Goal: Task Accomplishment & Management: Manage account settings

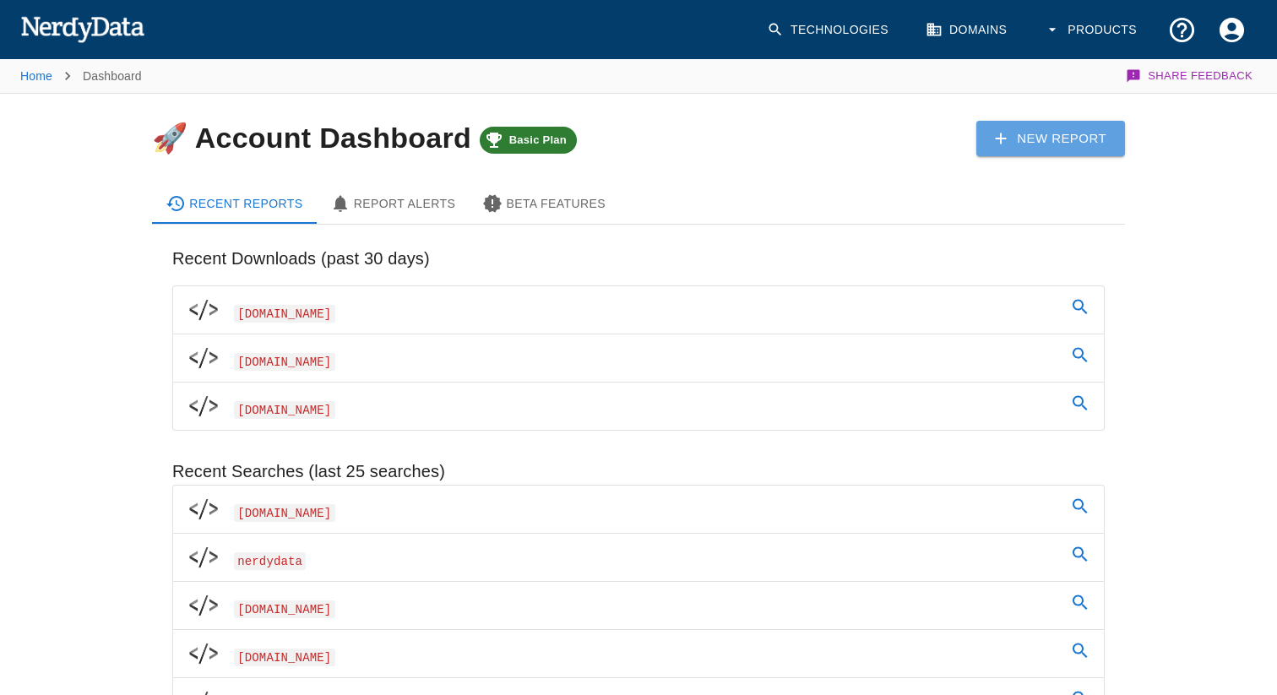
click at [1009, 140] on icon at bounding box center [1001, 138] width 19 height 19
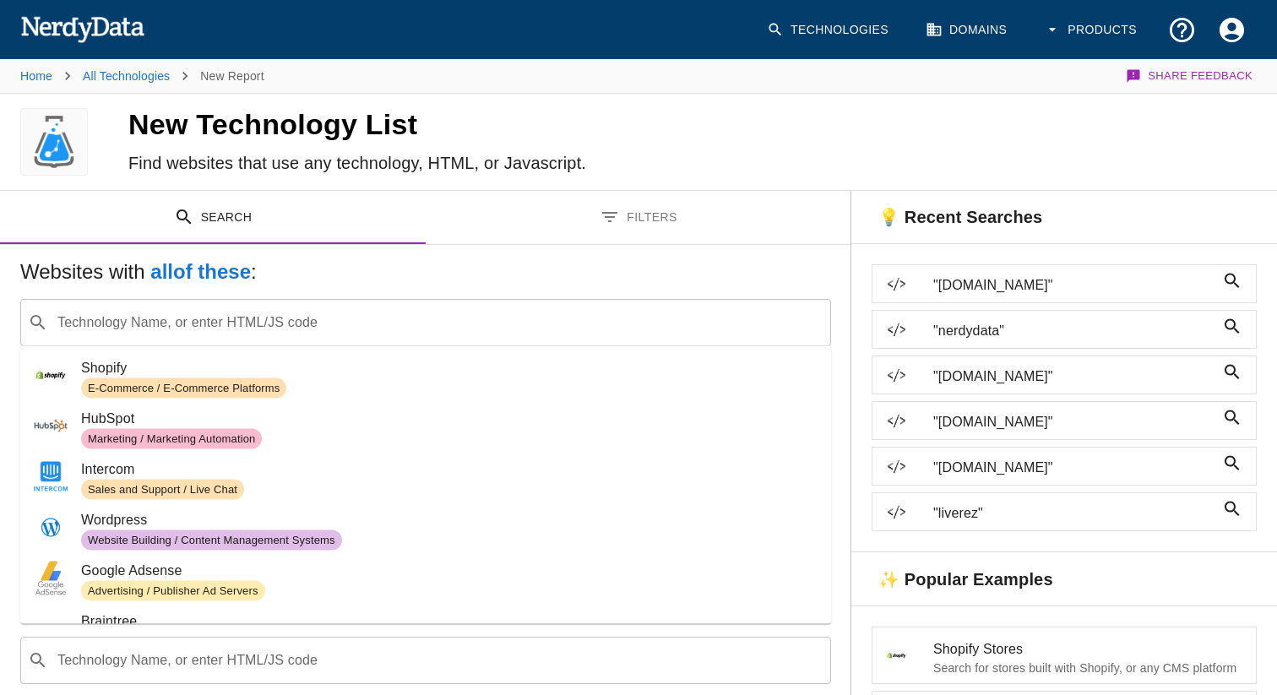
click at [579, 305] on div "​ Technology Name, or enter HTML/JS code" at bounding box center [425, 322] width 811 height 47
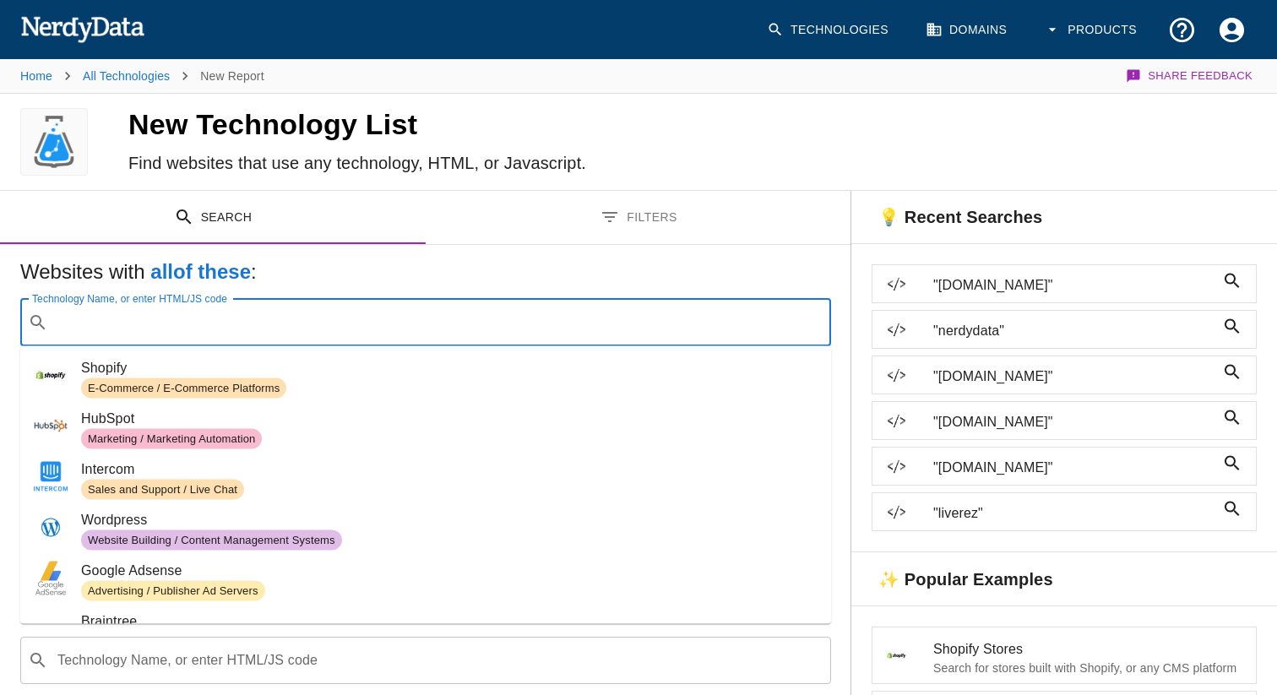
paste input "https://docs.google.com/spreadsheets/d/1fd2zAxSKhQ-8_S8Da_BfgcXTib_kvspeN_59jmj…"
type input "https://docs.google.com/spreadsheets/d/1fd2zAxSKhQ-8_S8Da_BfgcXTib_kvspeN_59jmj…"
paste input "https://octorate.com/"
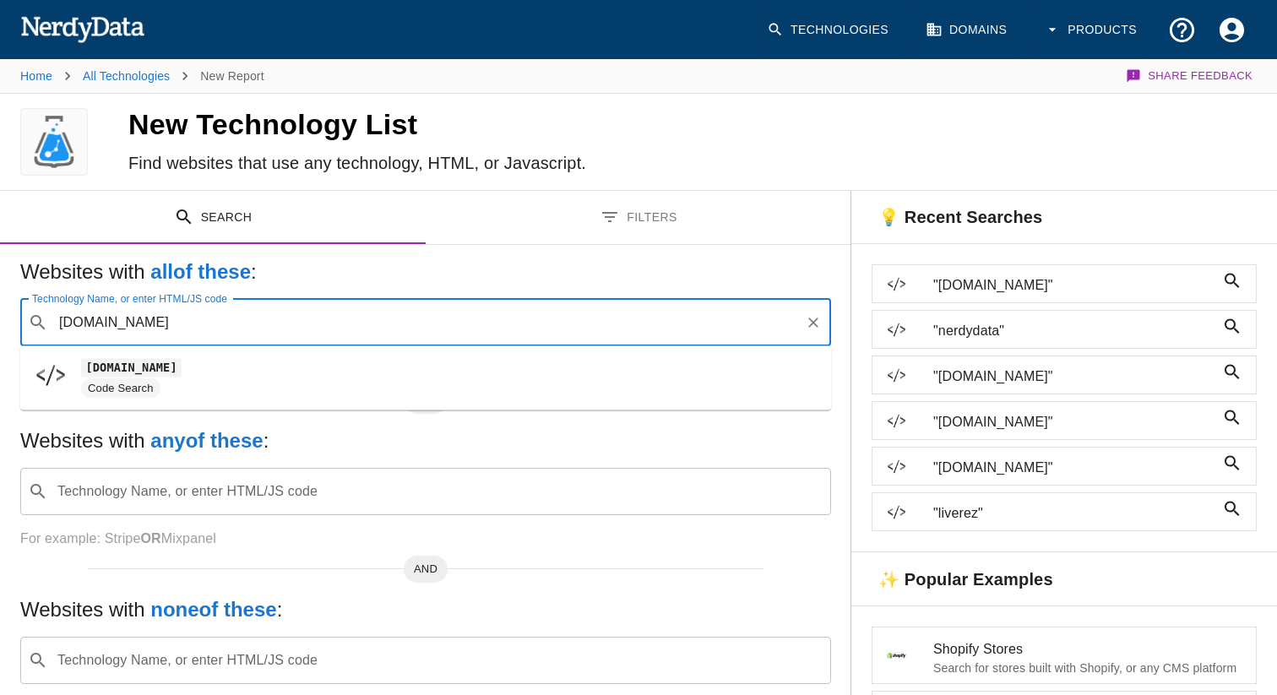
click at [436, 386] on span "Code Search" at bounding box center [449, 389] width 737 height 20
type input "octorate.com"
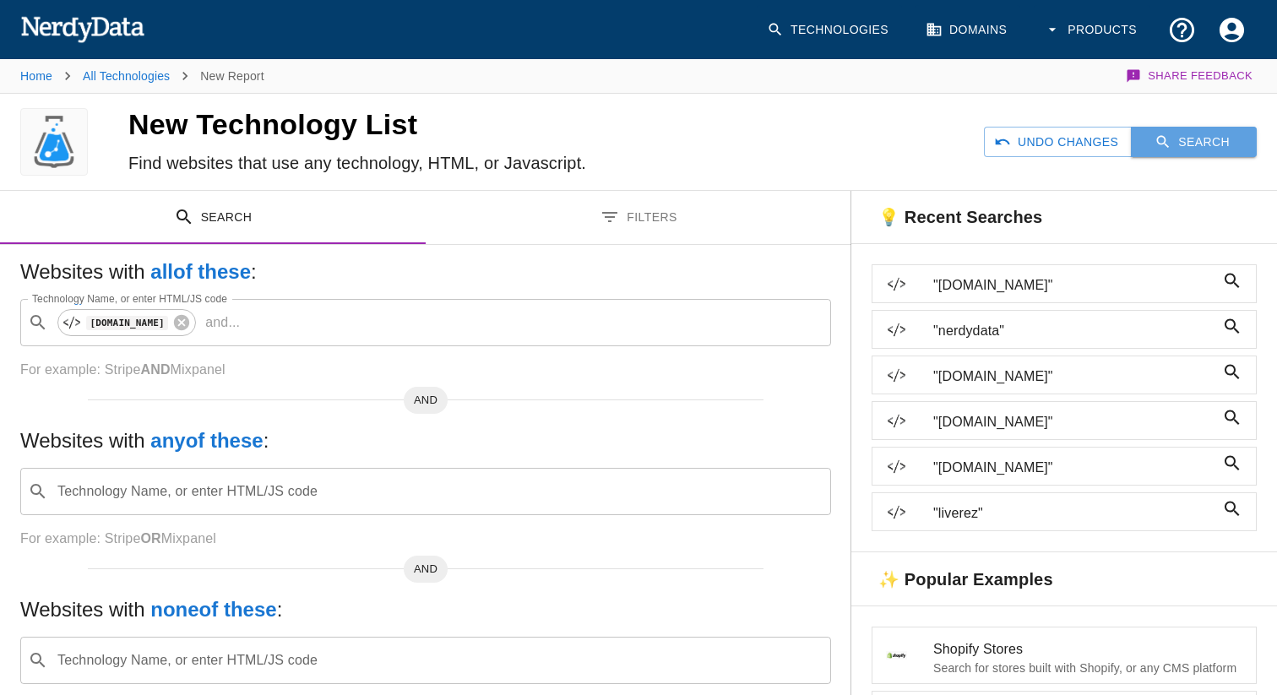
click at [1234, 150] on button "Search" at bounding box center [1194, 142] width 126 height 31
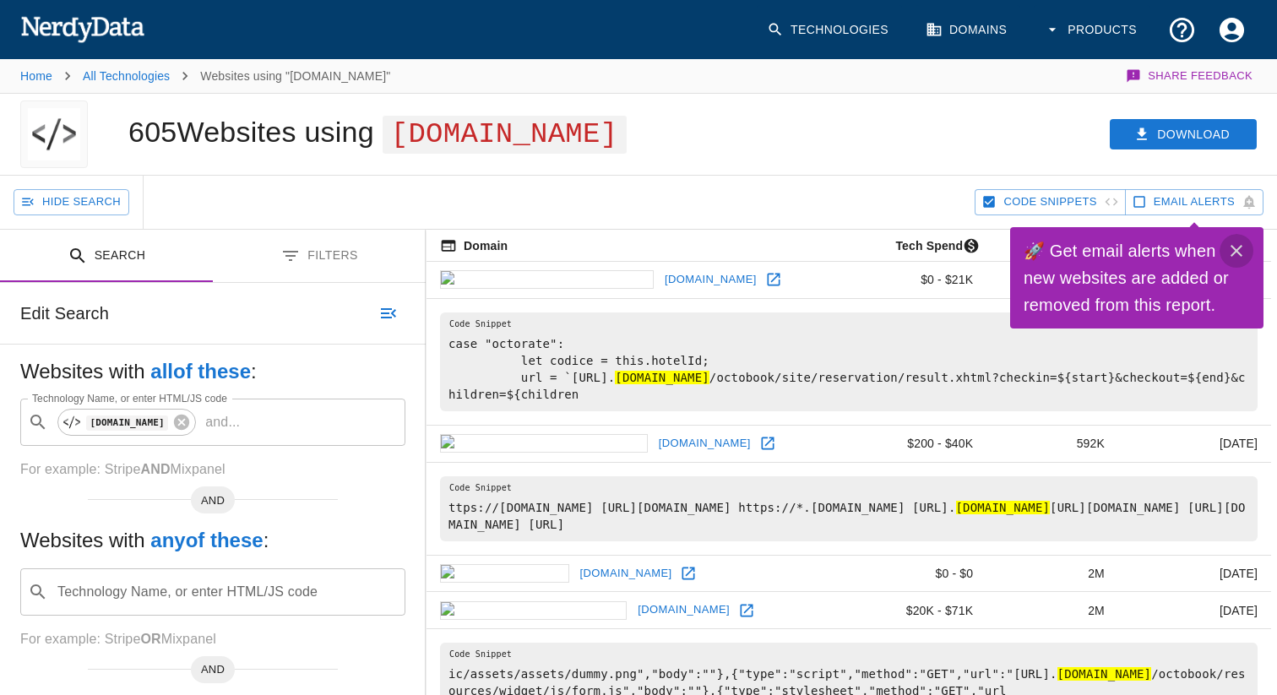
click at [1239, 241] on icon "Close" at bounding box center [1237, 251] width 20 height 20
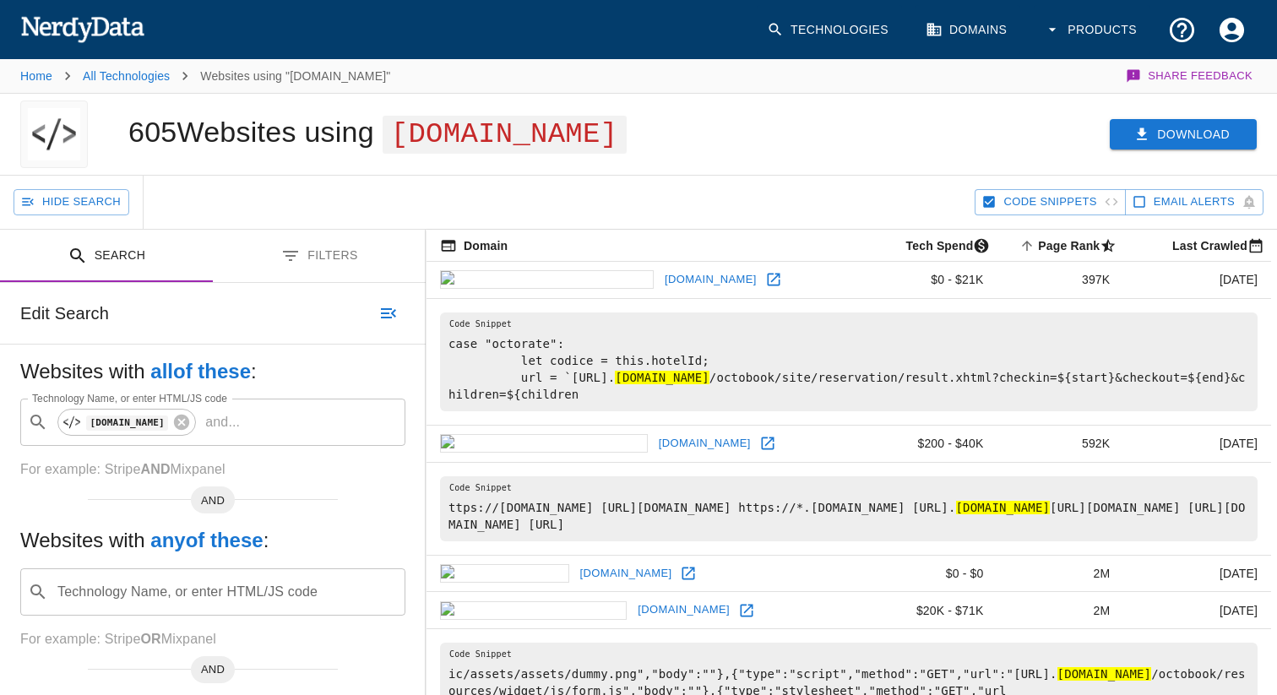
click at [1149, 133] on icon "button" at bounding box center [1142, 134] width 17 height 17
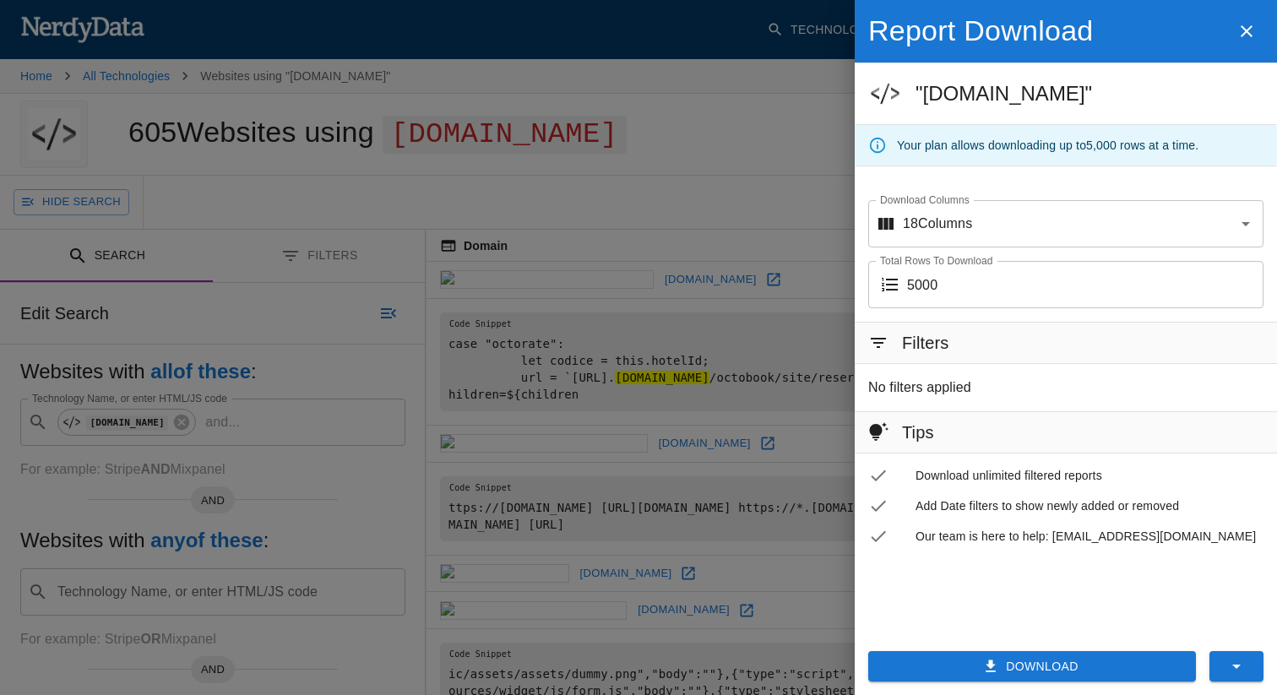
click at [980, 674] on button "Download" at bounding box center [1033, 666] width 328 height 31
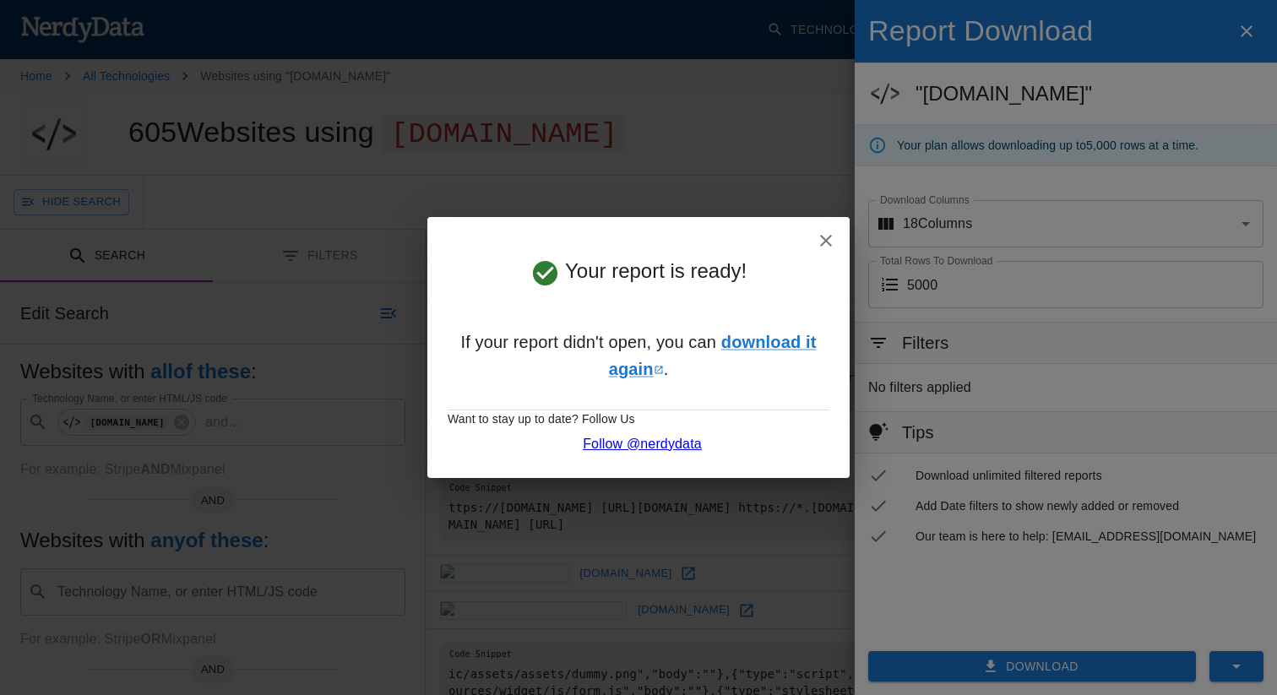
click at [836, 237] on button "button" at bounding box center [826, 241] width 34 height 34
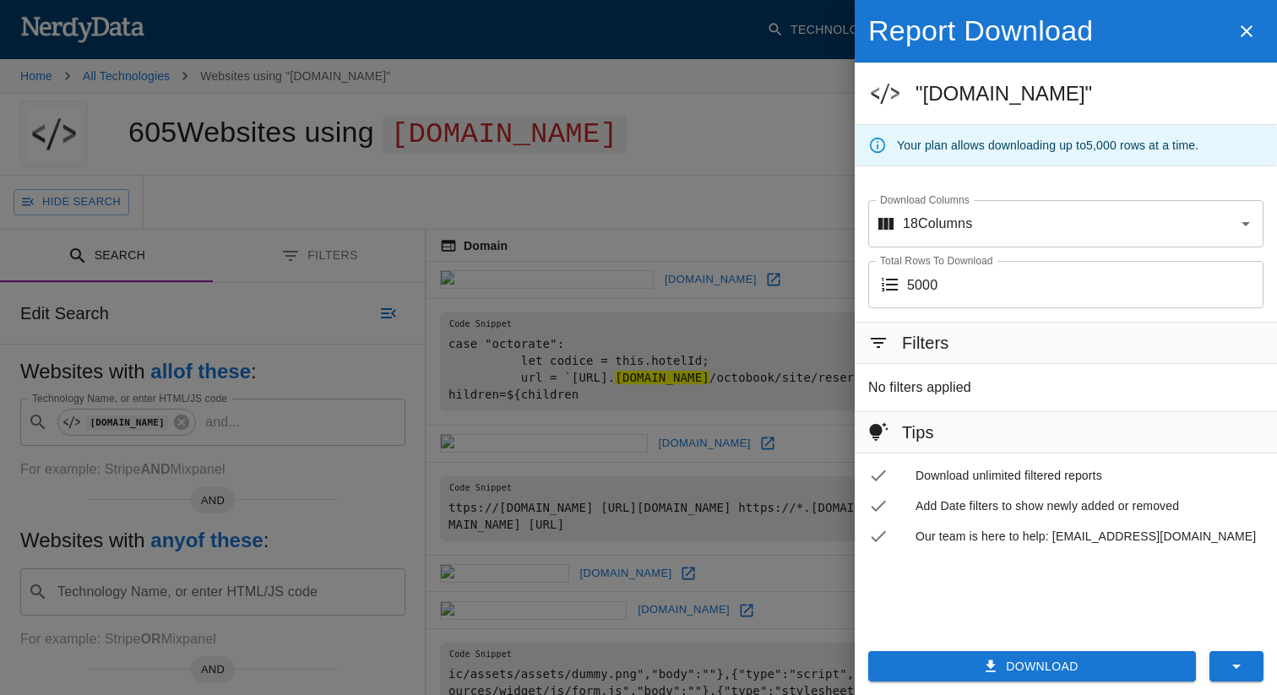
click at [304, 71] on div at bounding box center [638, 347] width 1277 height 695
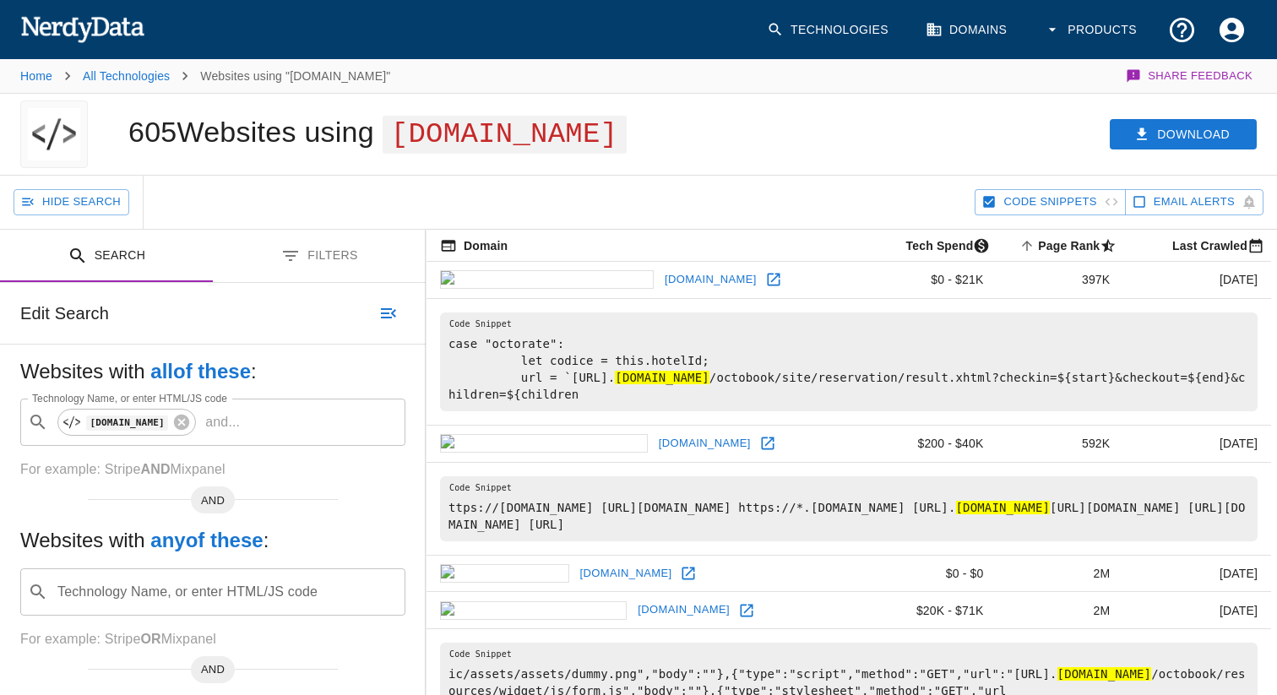
click at [747, 95] on div "Download" at bounding box center [985, 134] width 585 height 81
click at [1160, 133] on button "Download" at bounding box center [1183, 134] width 147 height 31
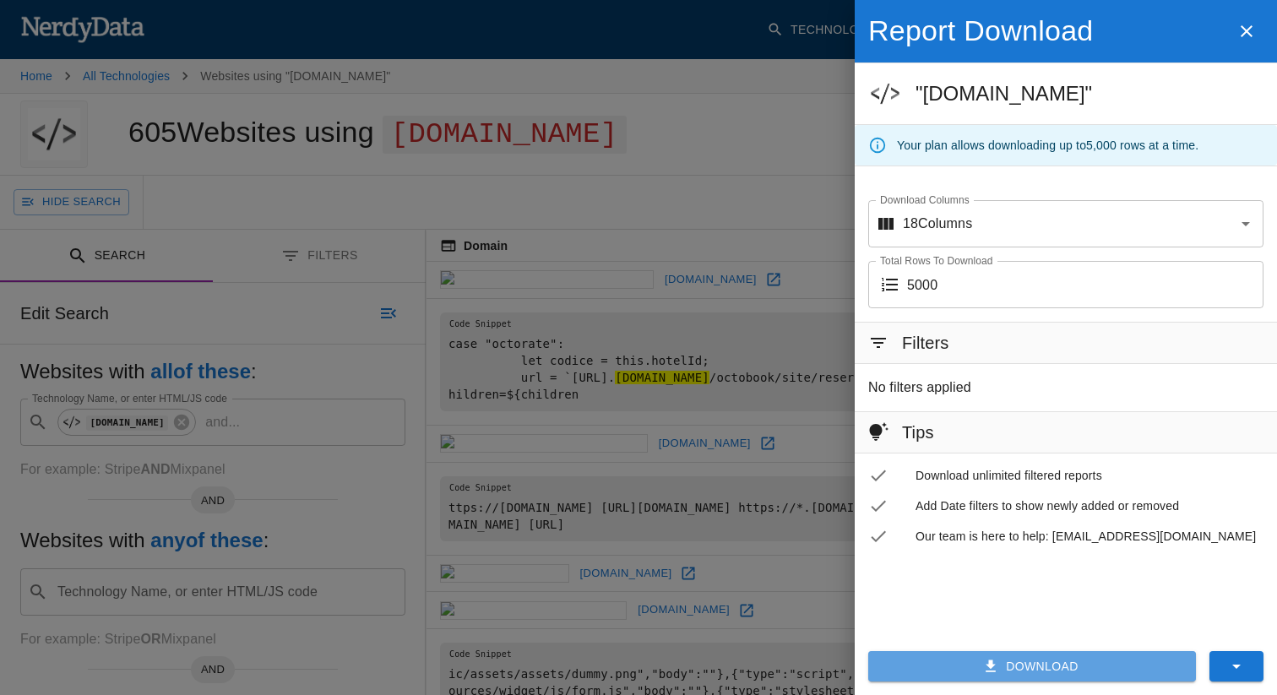
click at [1016, 656] on button "Download" at bounding box center [1033, 666] width 328 height 31
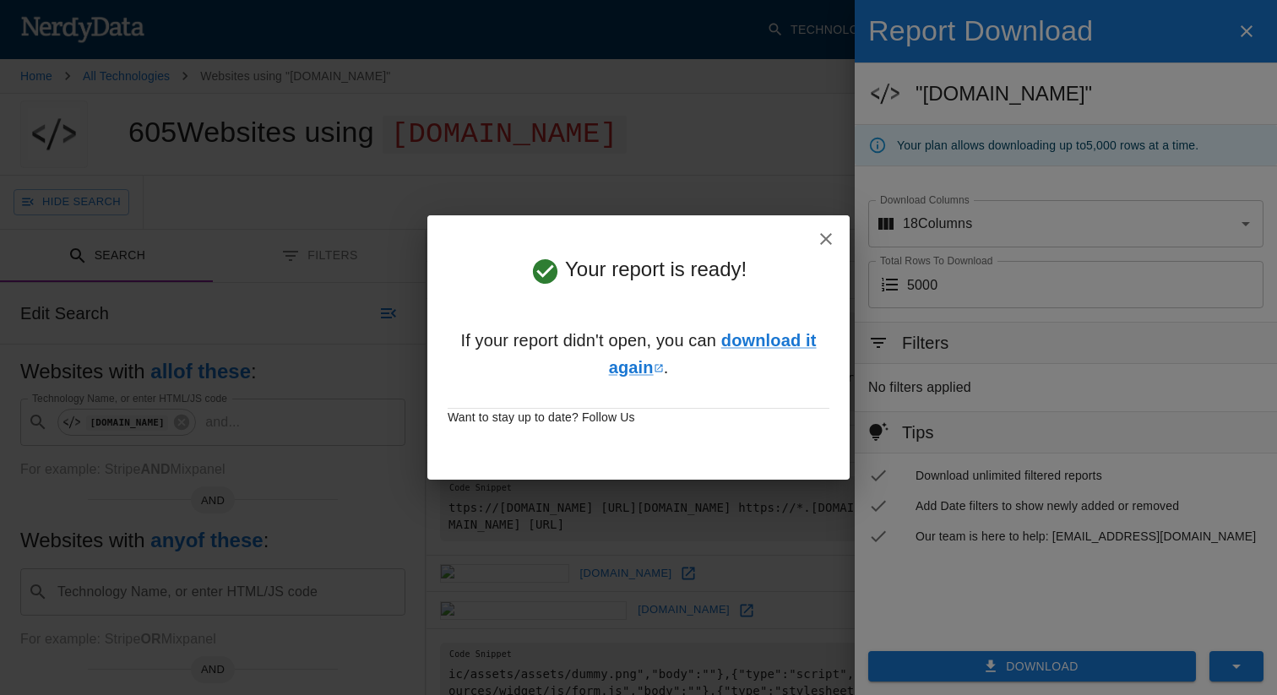
click at [807, 258] on h5 "Your report is ready!" at bounding box center [639, 271] width 382 height 30
click at [817, 244] on icon "button" at bounding box center [826, 239] width 20 height 20
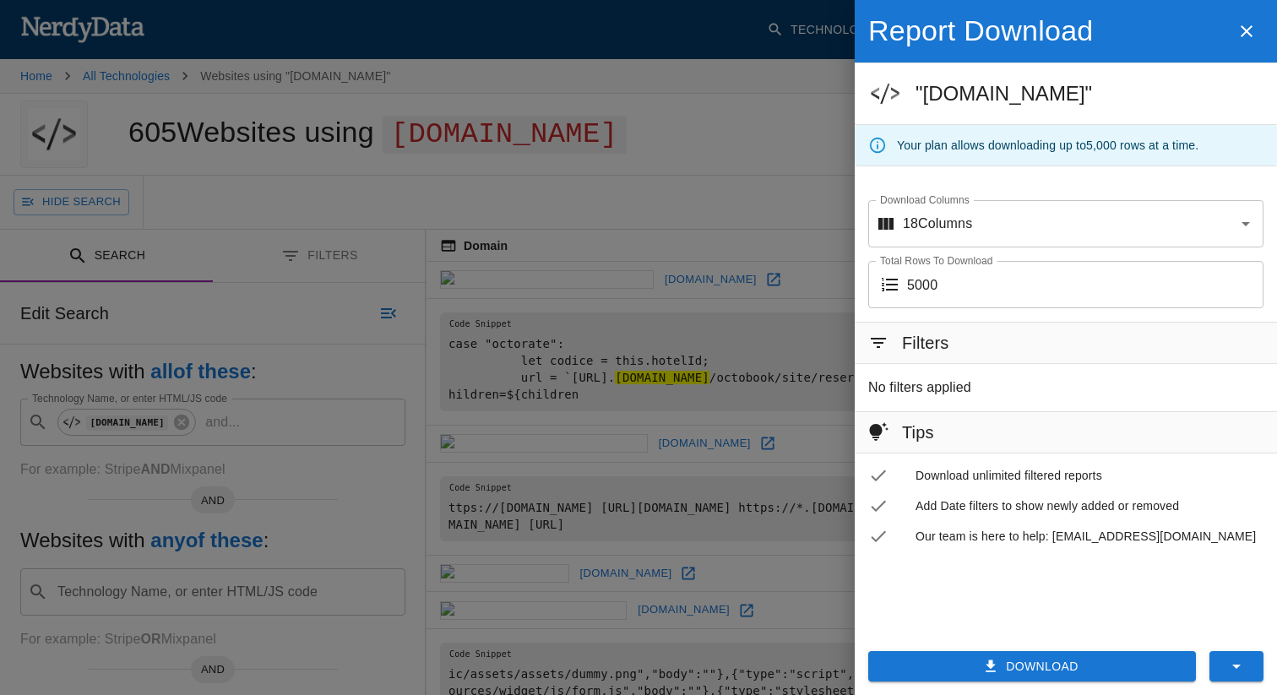
click at [669, 118] on div at bounding box center [638, 347] width 1277 height 695
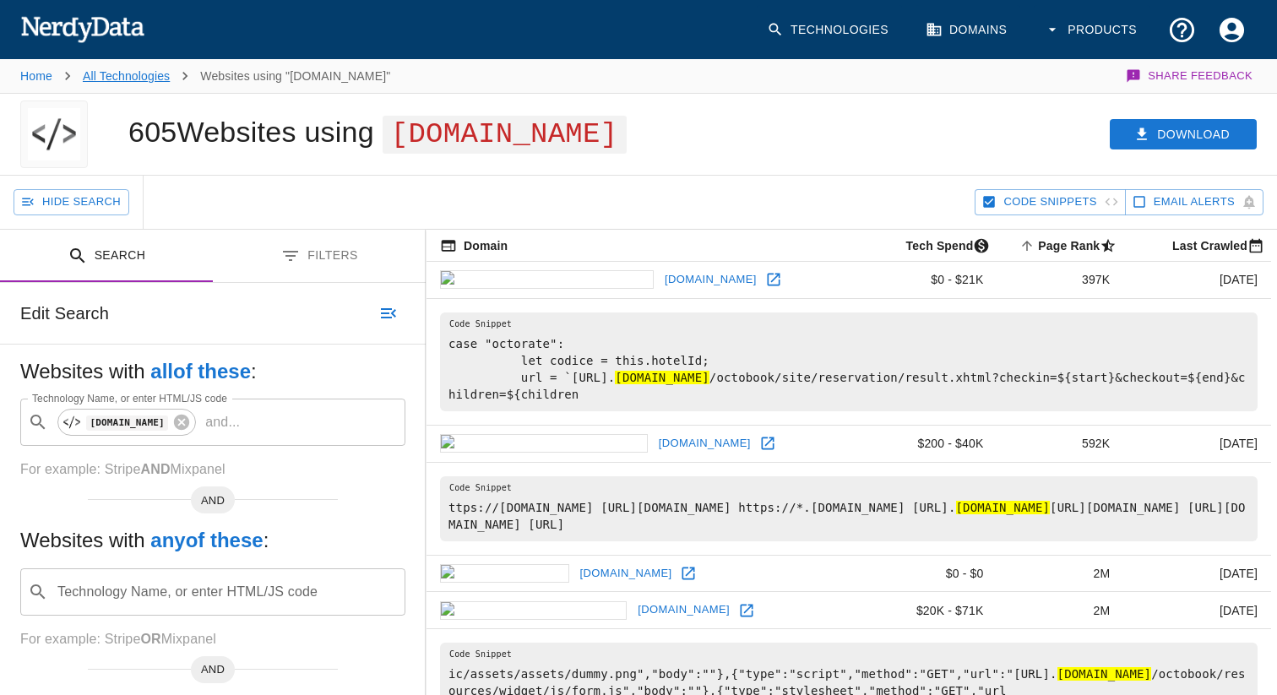
click at [159, 76] on link "All Technologies" at bounding box center [126, 76] width 87 height 14
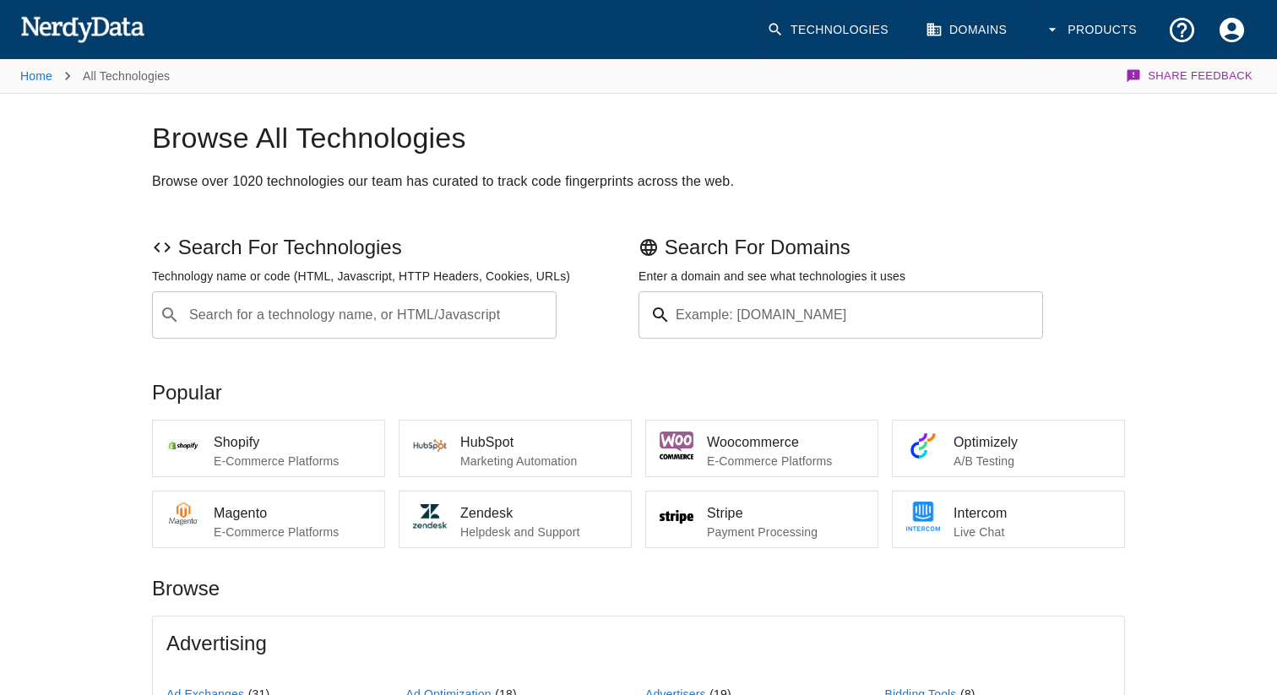
click at [683, 308] on input "Example: [DOMAIN_NAME]" at bounding box center [861, 314] width 366 height 47
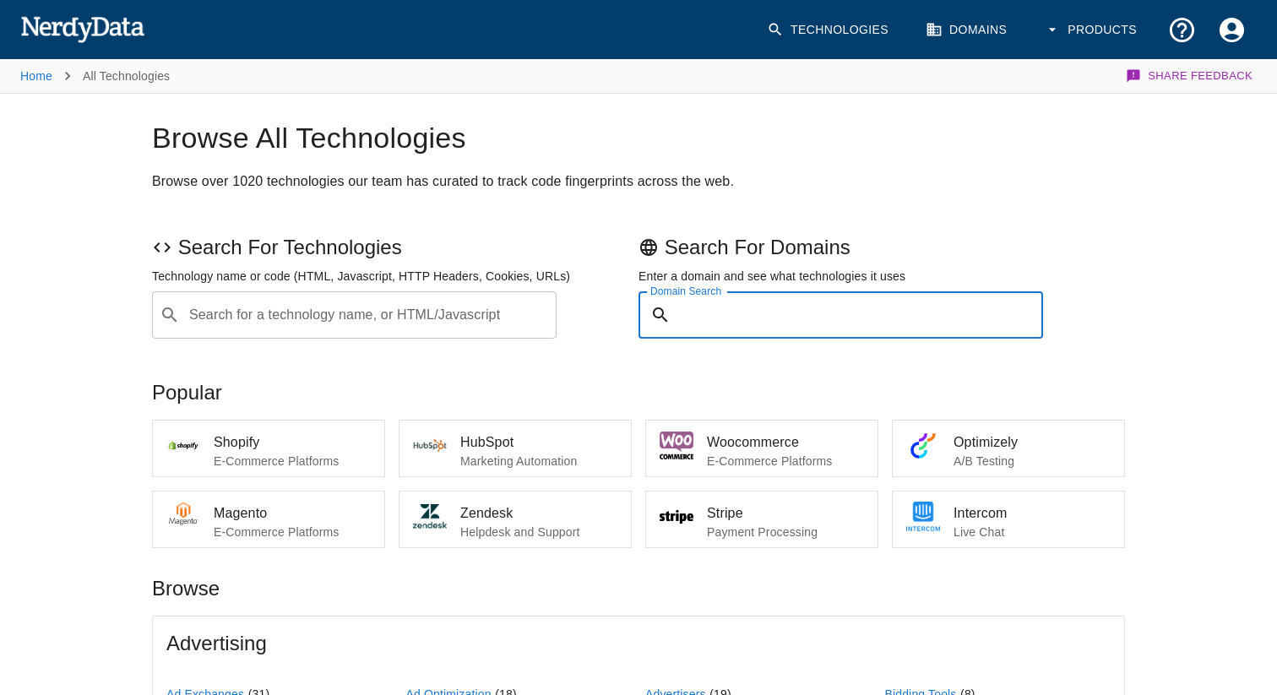
paste input "https://octorate.com/"
type input "https://octorate.com/"
click at [452, 328] on input "Search for a technology name, or HTML/Javascript" at bounding box center [368, 315] width 362 height 32
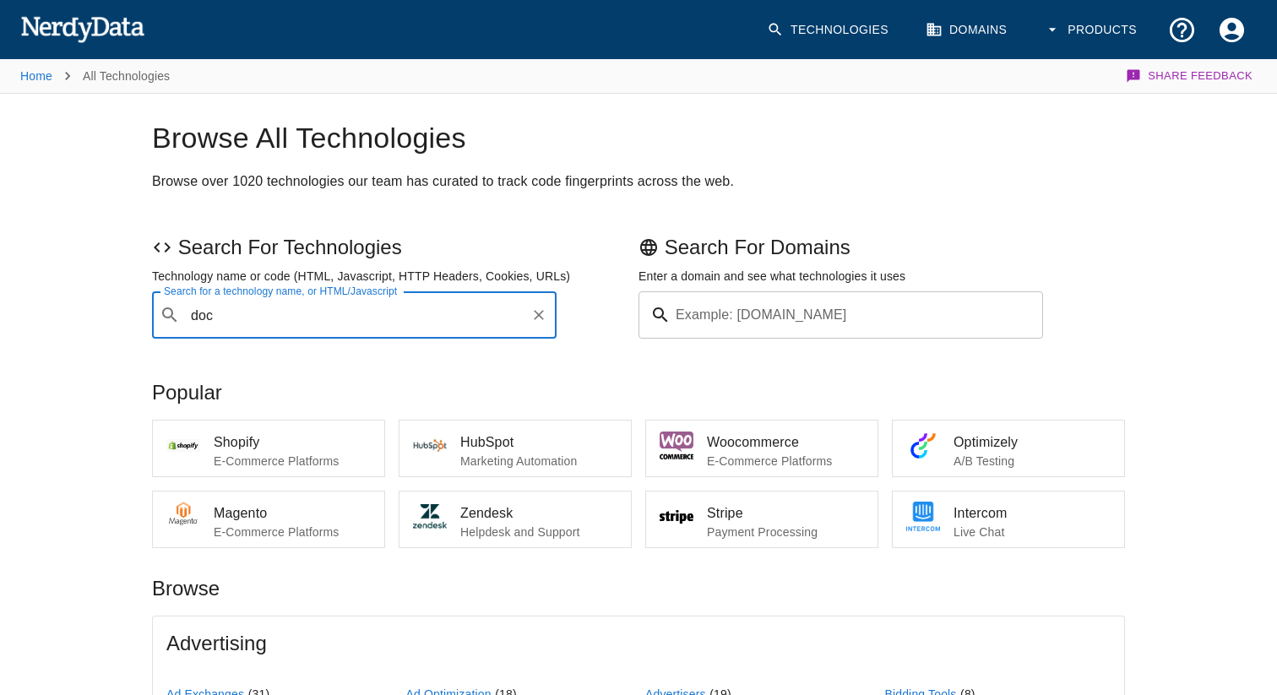
type input "do"
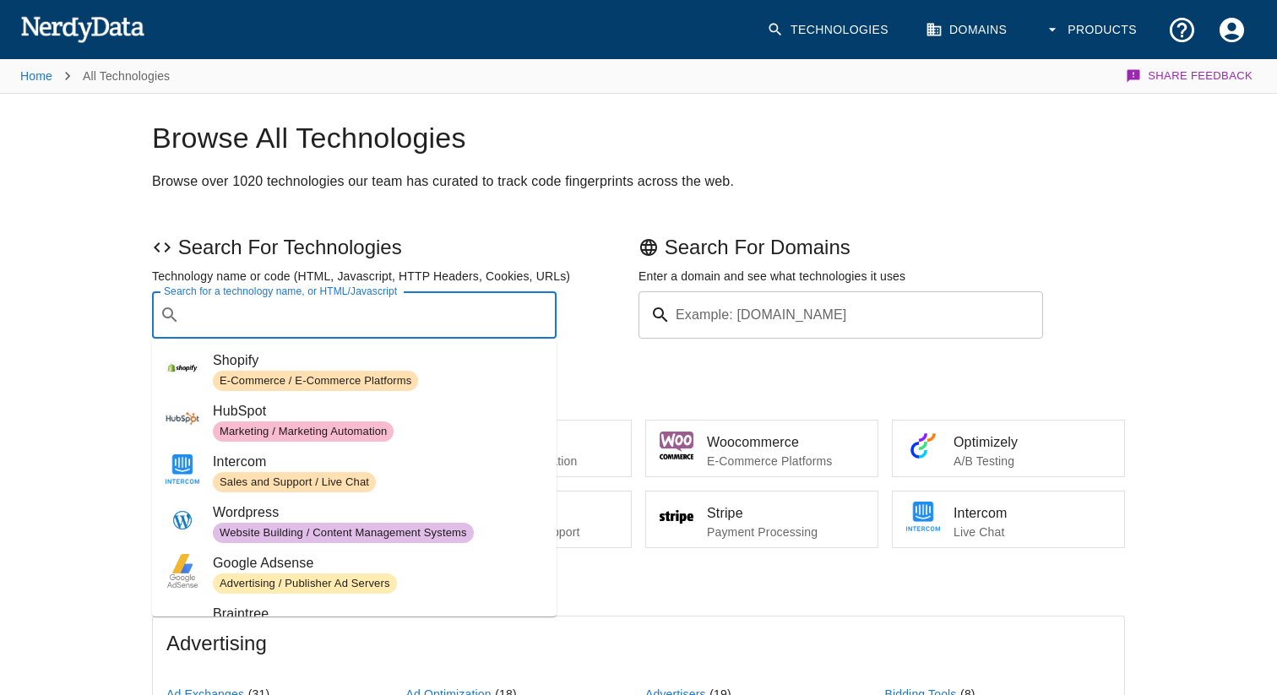
paste input "https://octorate.com/"
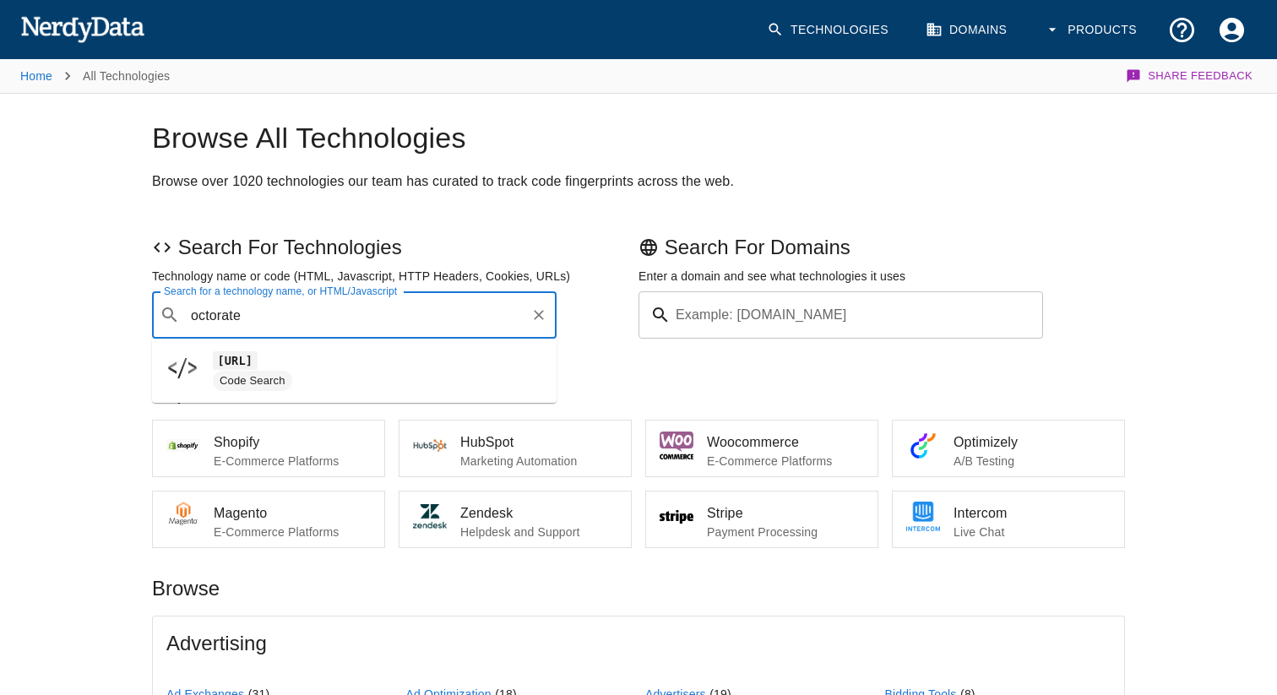
type input "octorate"
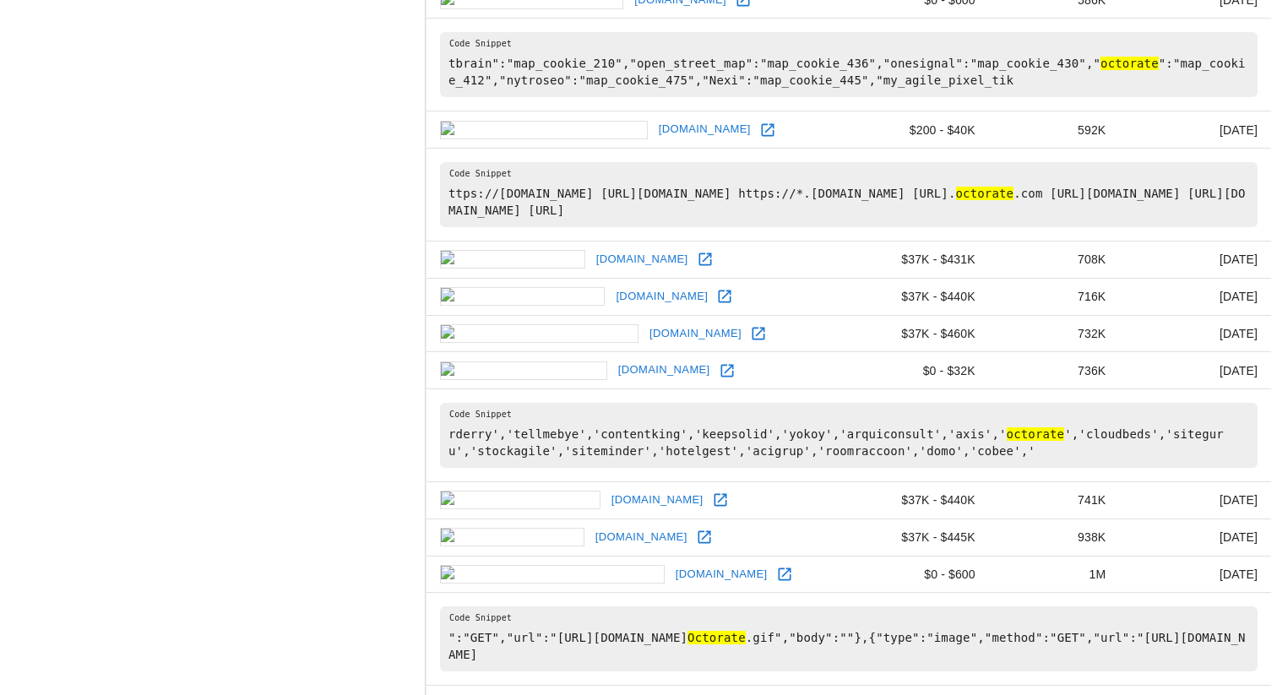
scroll to position [1790, 0]
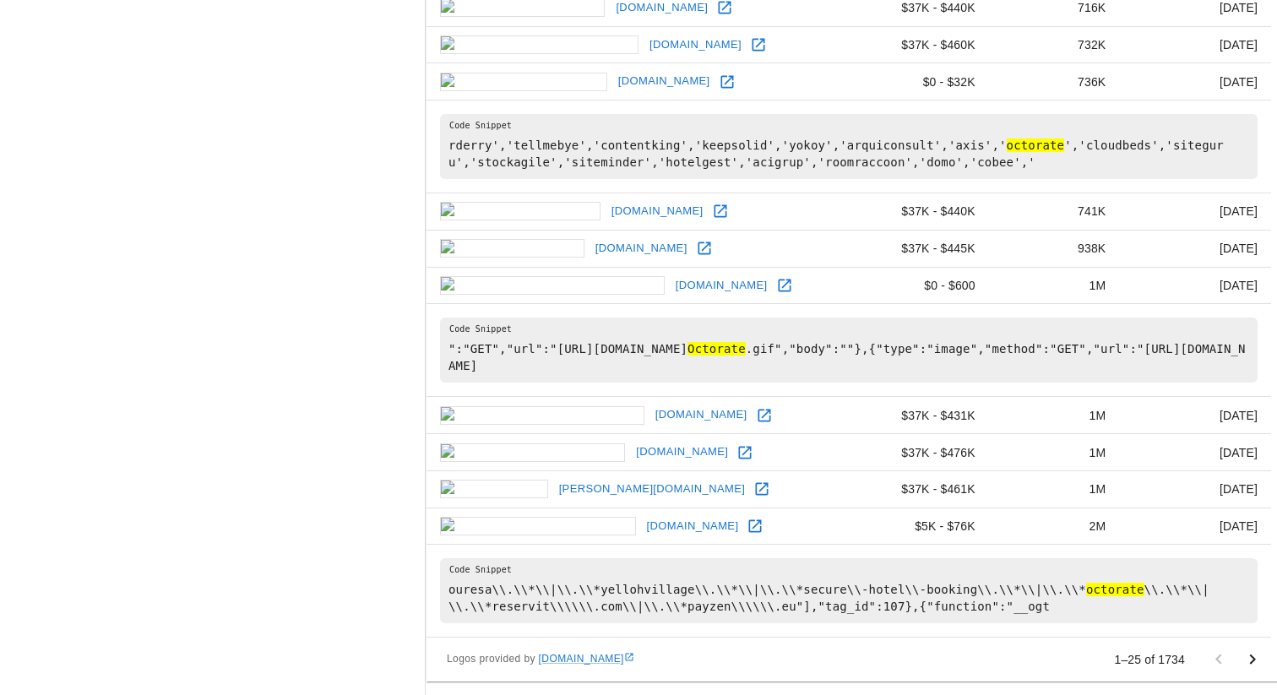
click at [643, 523] on link "[DOMAIN_NAME]" at bounding box center [693, 527] width 101 height 26
click at [747, 528] on icon at bounding box center [755, 526] width 17 height 17
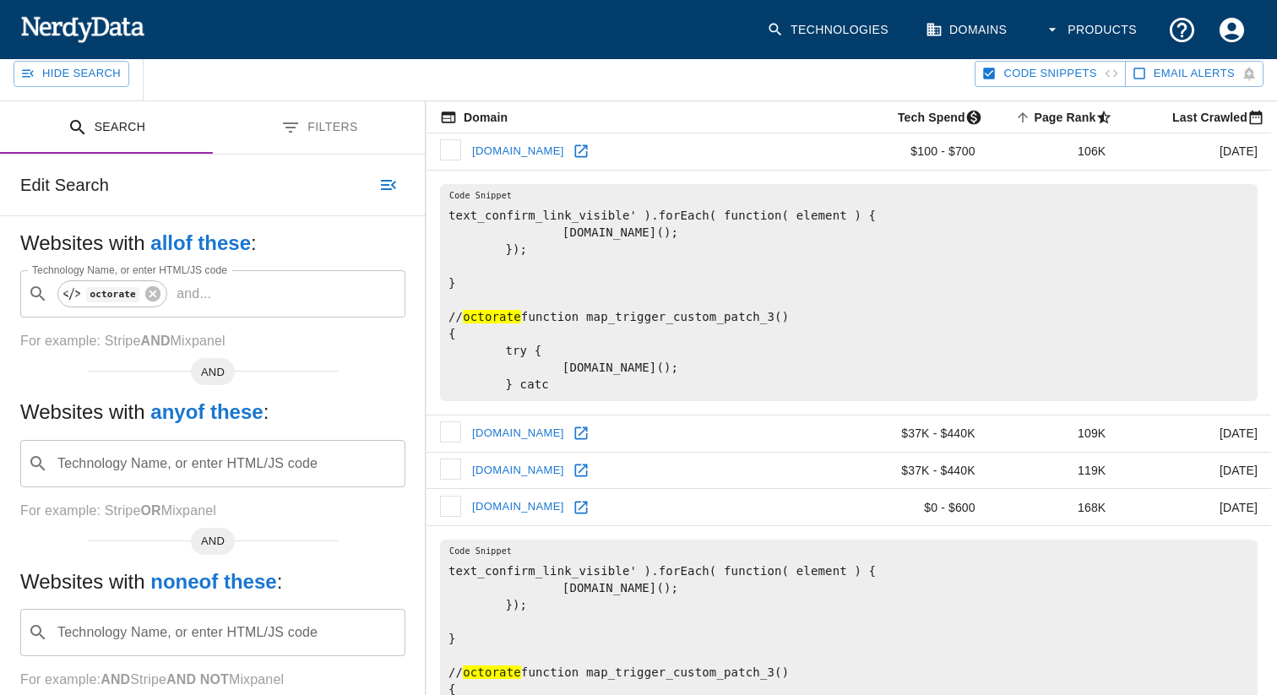
scroll to position [0, 0]
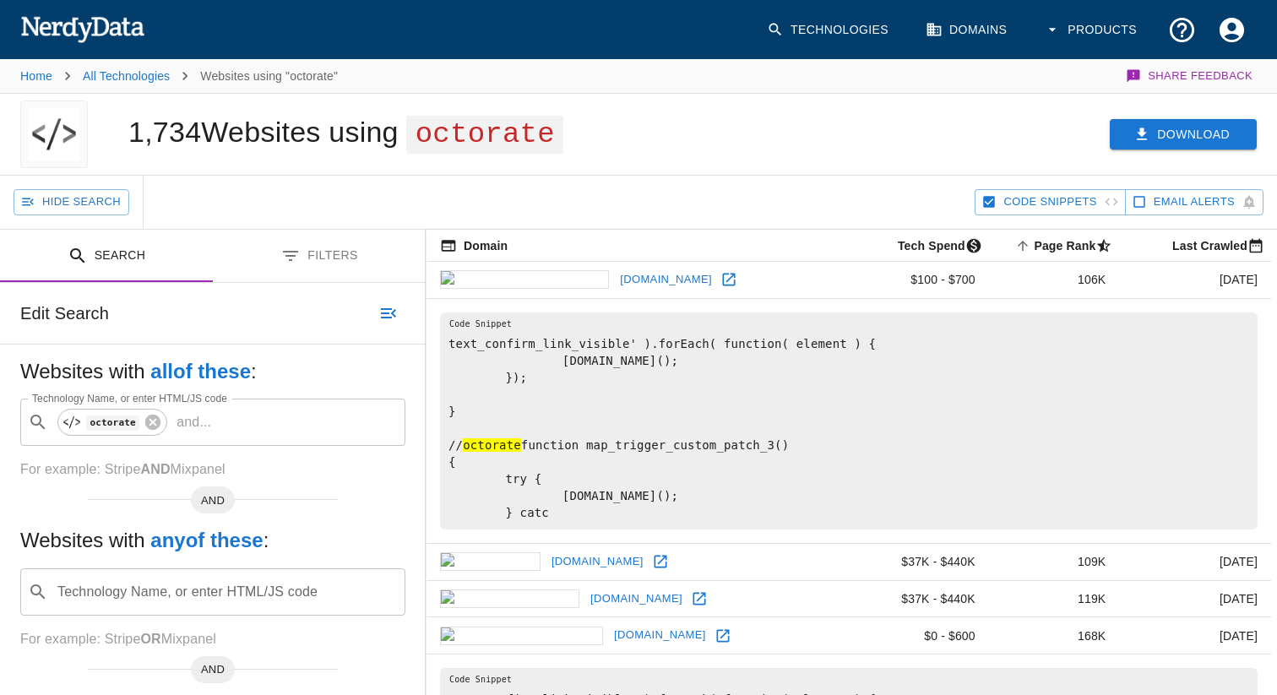
click at [1142, 145] on button "Download" at bounding box center [1183, 134] width 147 height 31
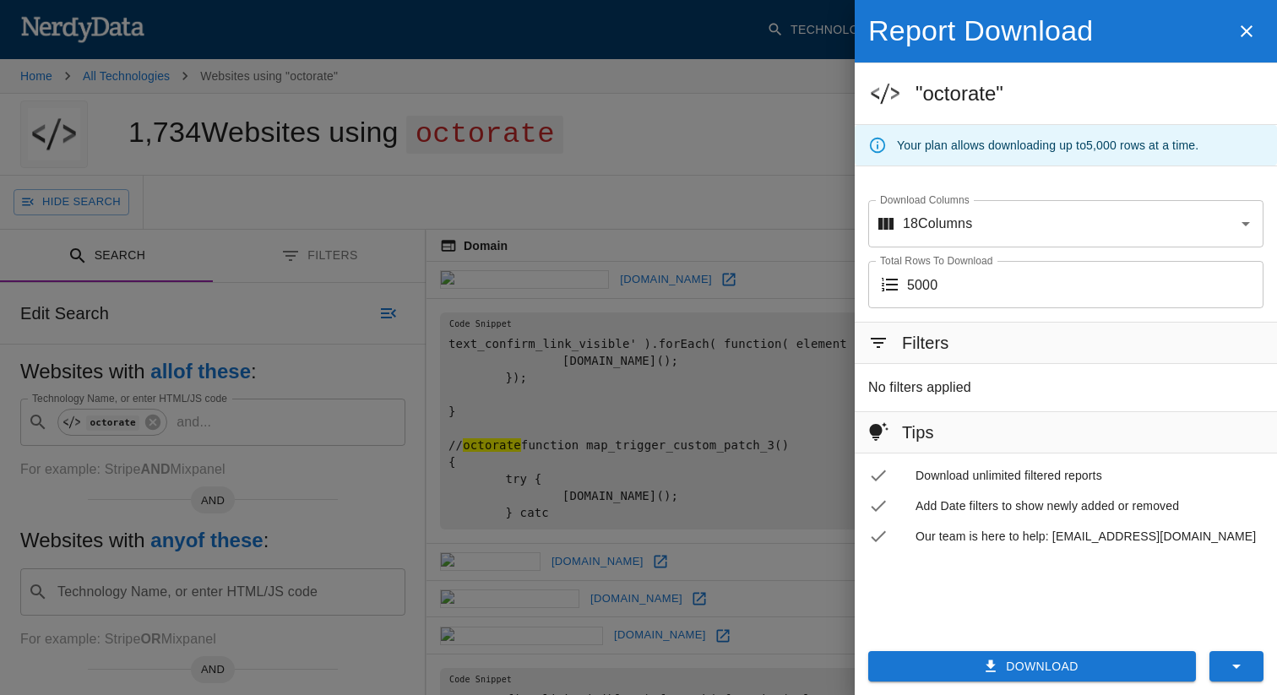
click at [1015, 684] on div "Download" at bounding box center [1060, 660] width 436 height 72
click at [1015, 683] on div "Download" at bounding box center [1060, 660] width 436 height 72
click at [1015, 678] on button "Download" at bounding box center [1033, 666] width 328 height 31
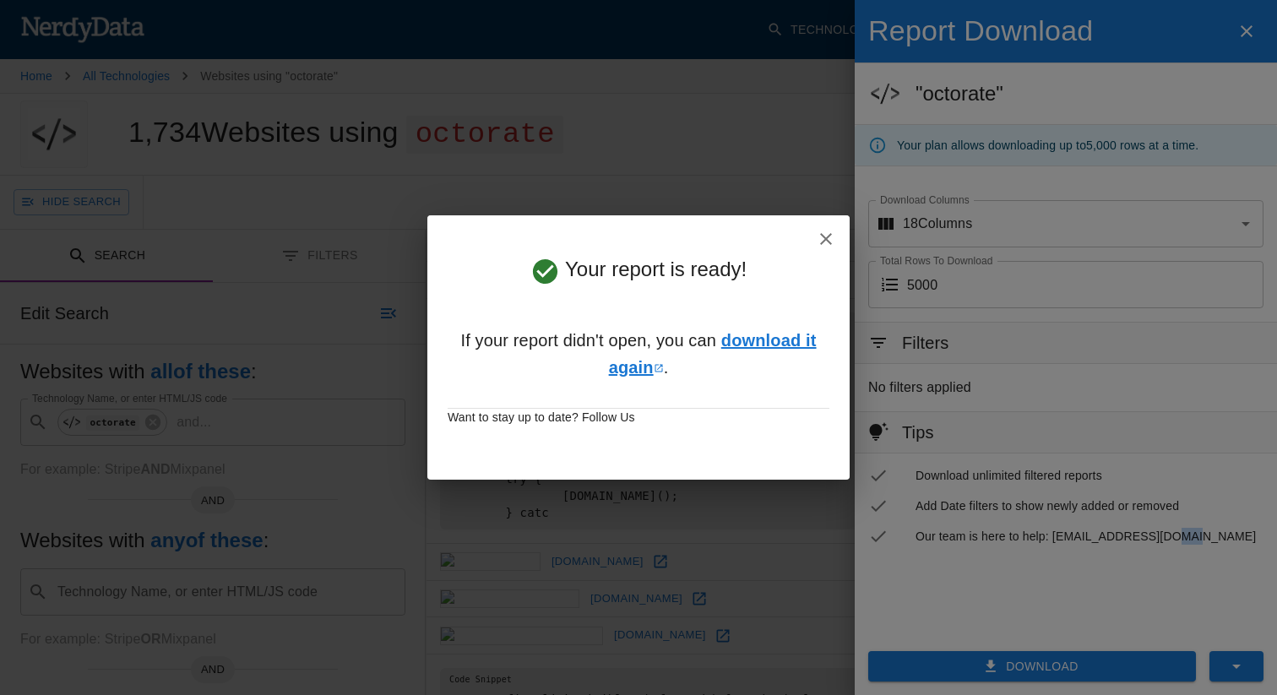
click at [737, 340] on link "download it again" at bounding box center [713, 354] width 208 height 46
click at [823, 238] on icon "button" at bounding box center [826, 239] width 20 height 20
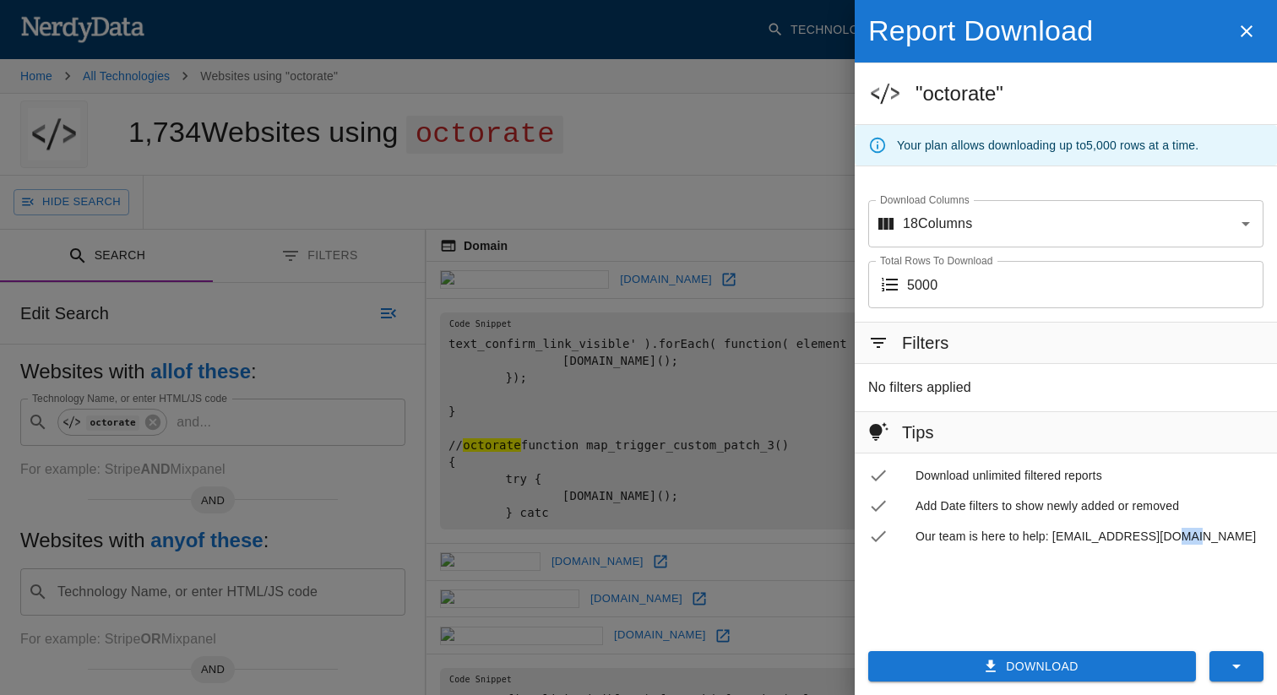
click at [1234, 32] on button "button" at bounding box center [1247, 31] width 34 height 35
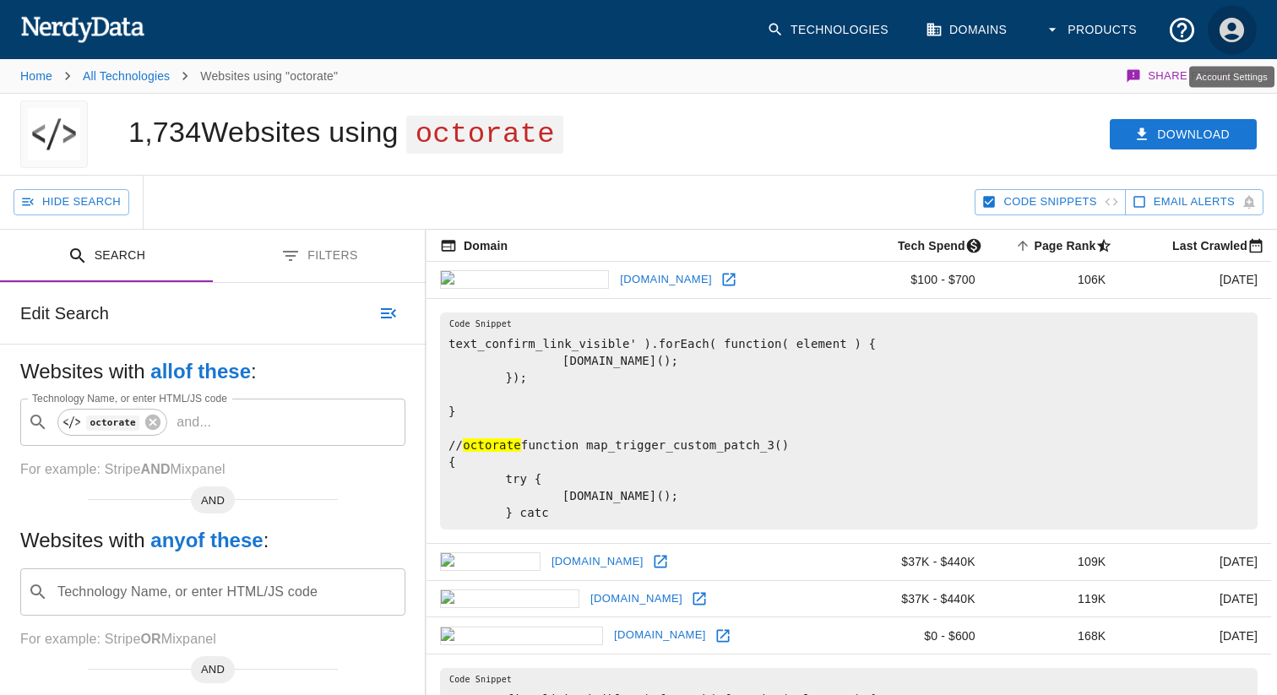
click at [1221, 22] on icon "Account Settings" at bounding box center [1232, 30] width 30 height 30
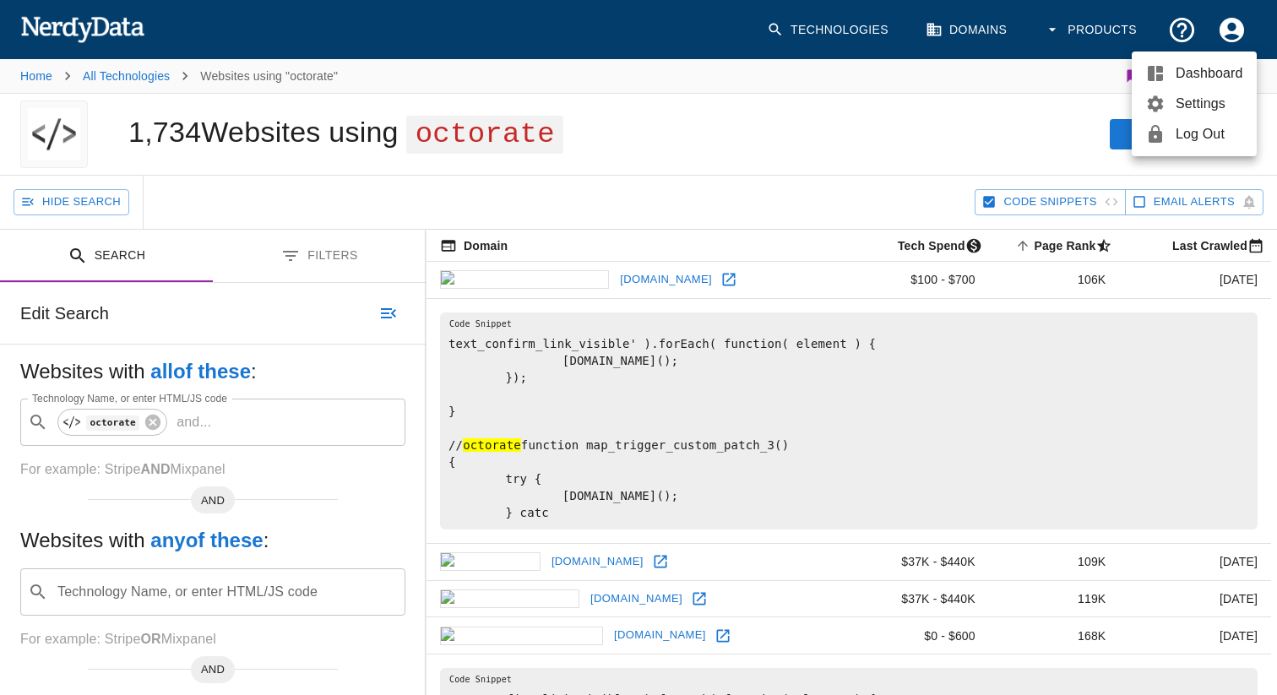
click at [1185, 107] on span "Settings" at bounding box center [1210, 104] width 68 height 20
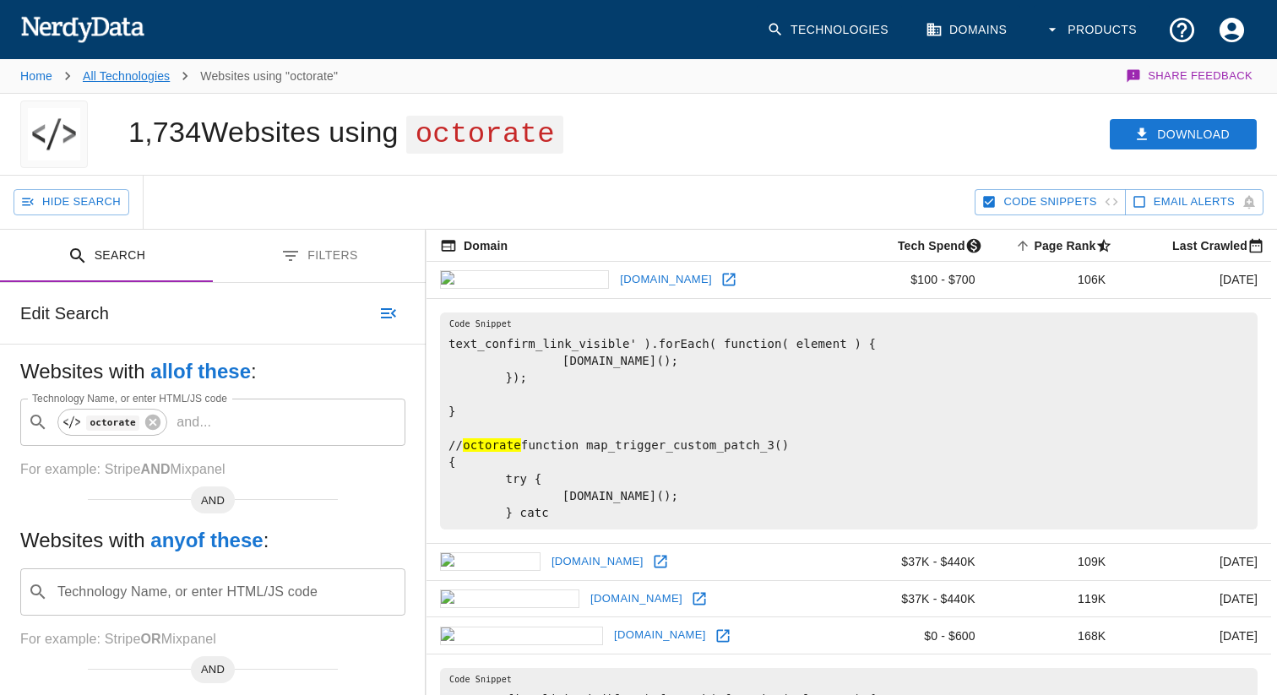
click at [98, 81] on link "All Technologies" at bounding box center [126, 76] width 87 height 14
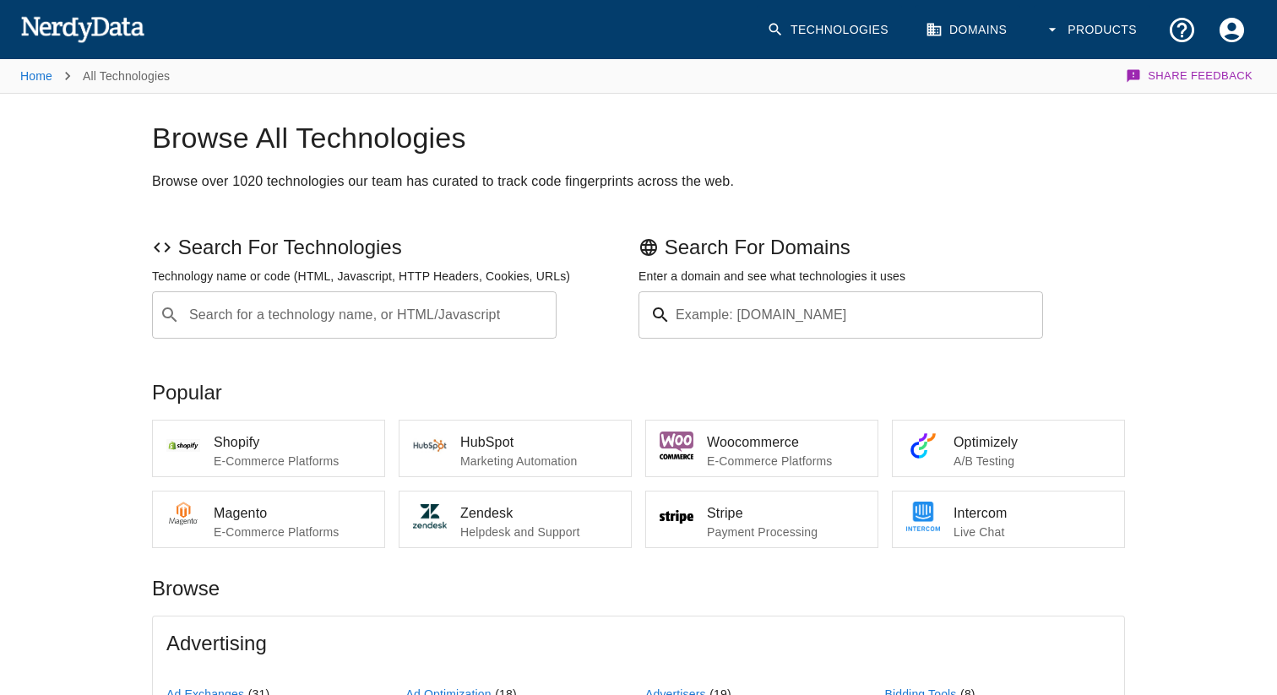
click at [738, 317] on input "Example: [DOMAIN_NAME]" at bounding box center [861, 314] width 366 height 47
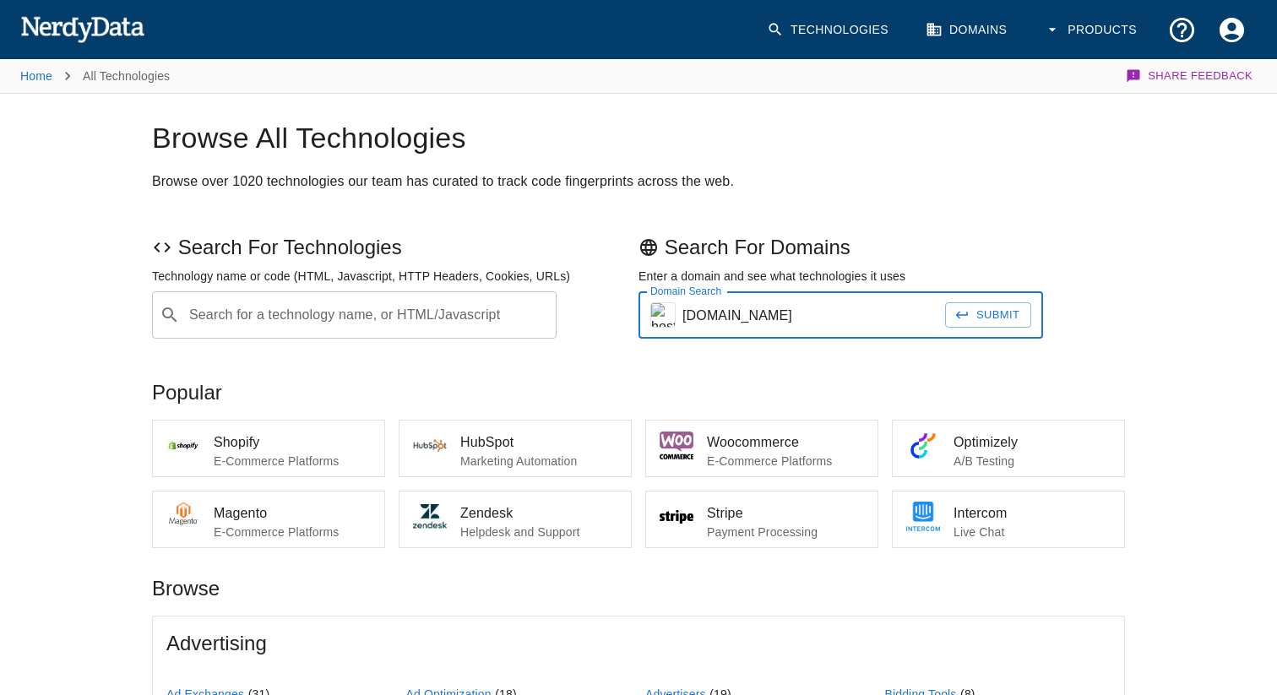
type input "hostaway.com"
click at [1023, 312] on button "Submit" at bounding box center [988, 315] width 86 height 26
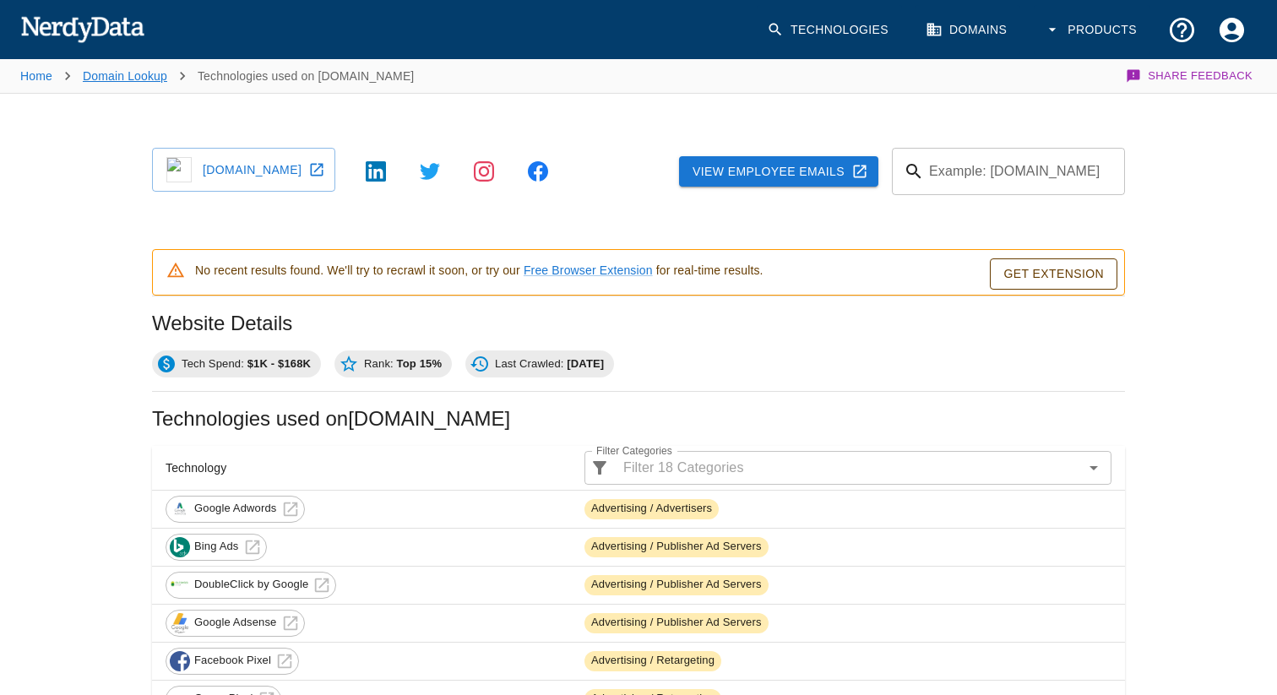
click at [113, 78] on link "Domain Lookup" at bounding box center [125, 76] width 84 height 14
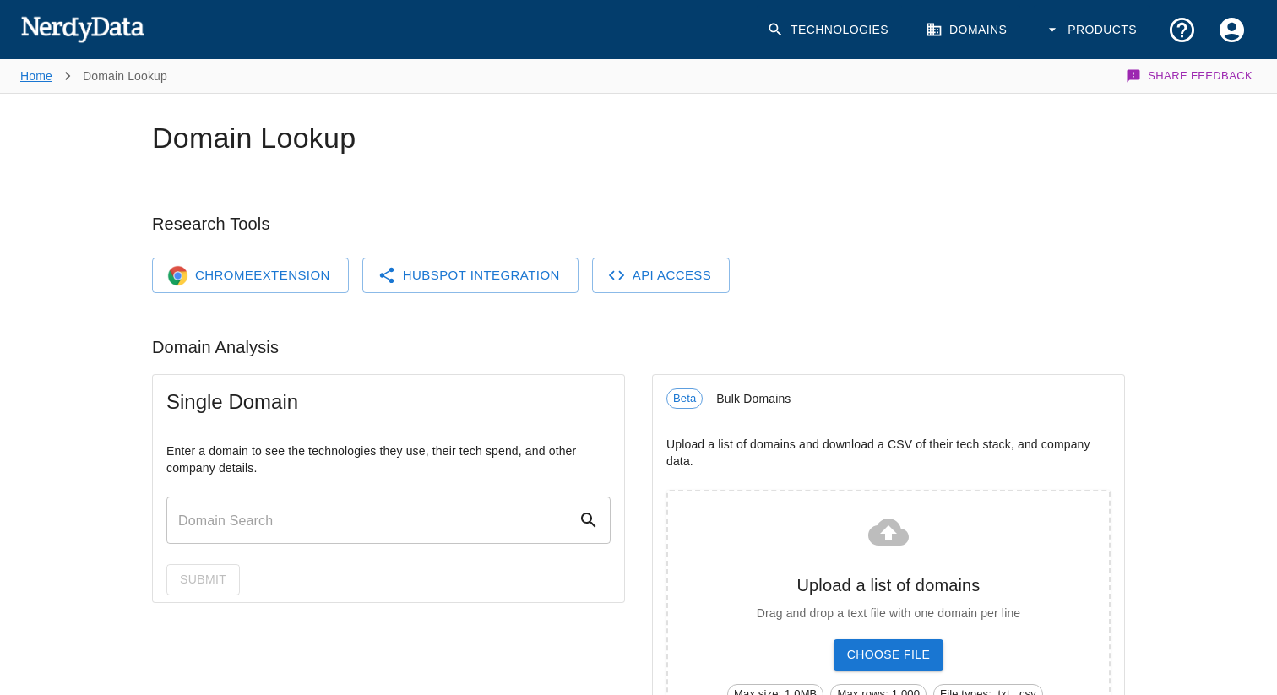
click at [35, 71] on link "Home" at bounding box center [36, 76] width 32 height 14
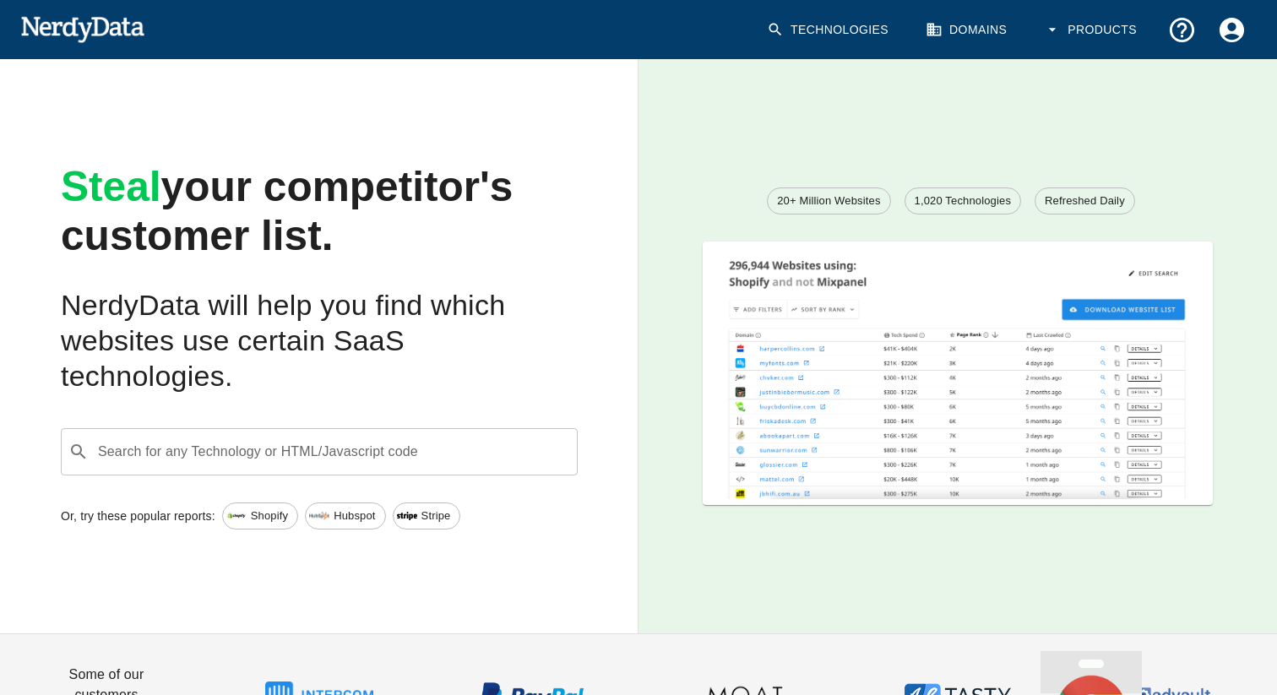
click at [217, 453] on input "Search for any Technology or HTML/Javascript code" at bounding box center [332, 452] width 475 height 32
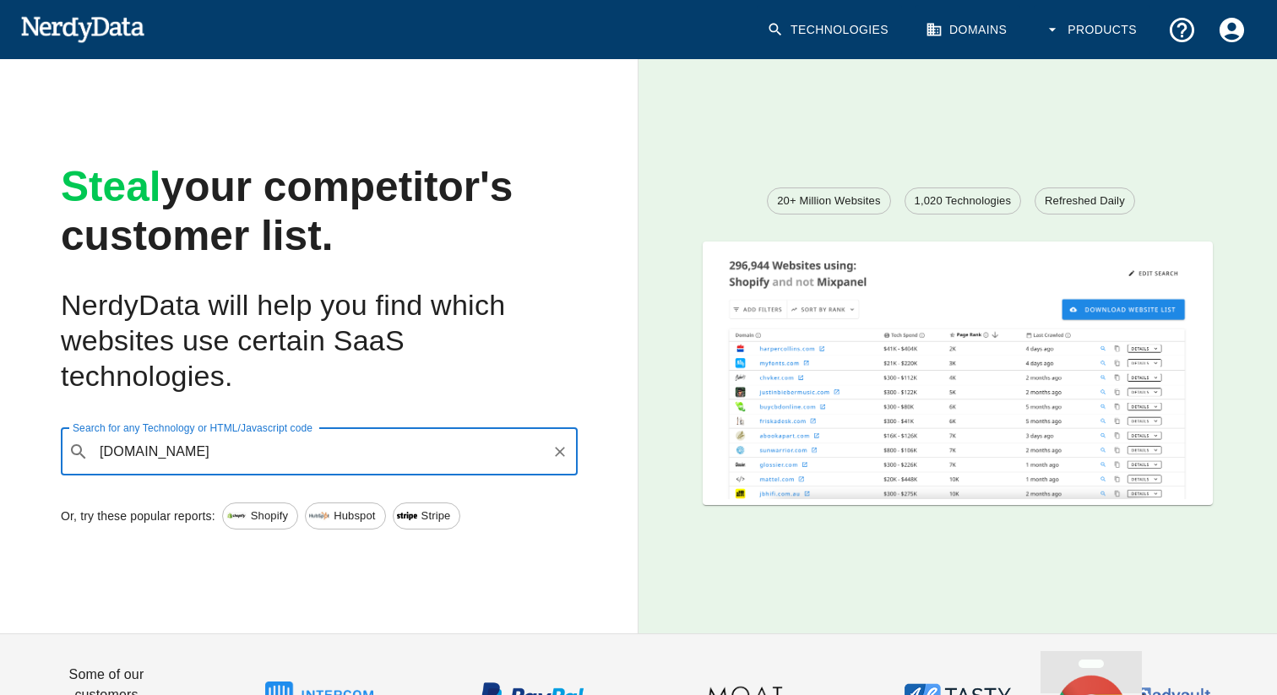
type input "hostaway.com"
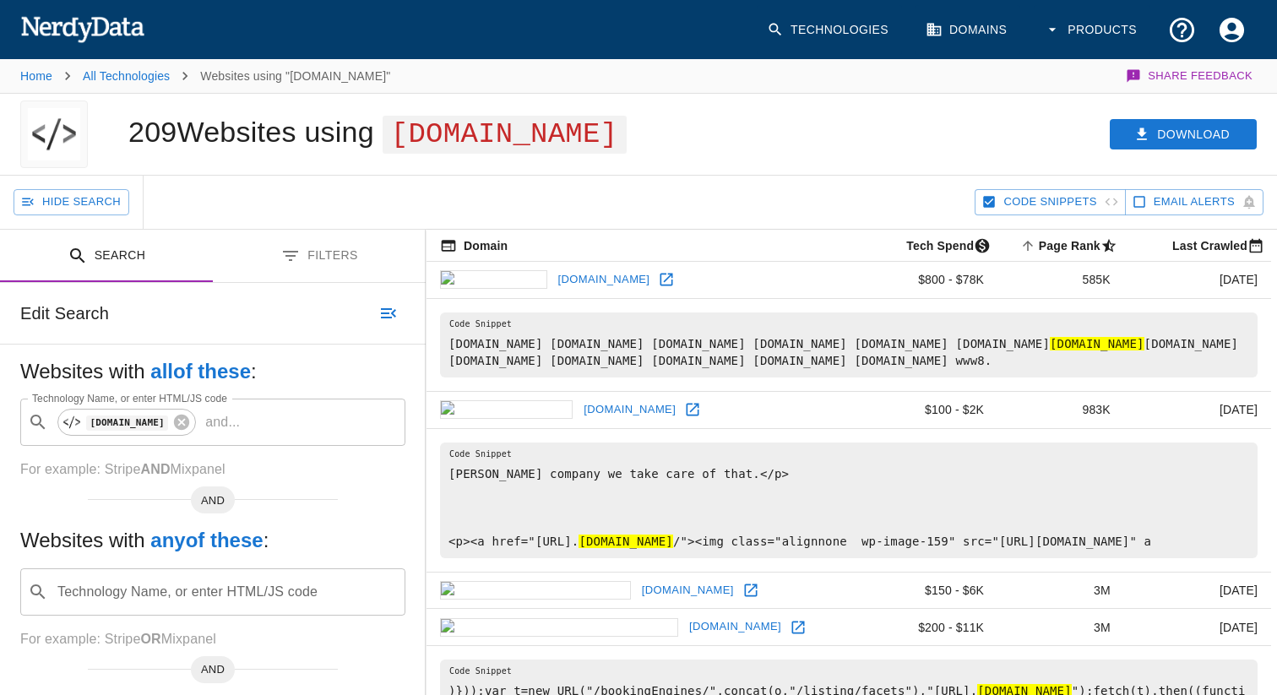
scroll to position [25, 0]
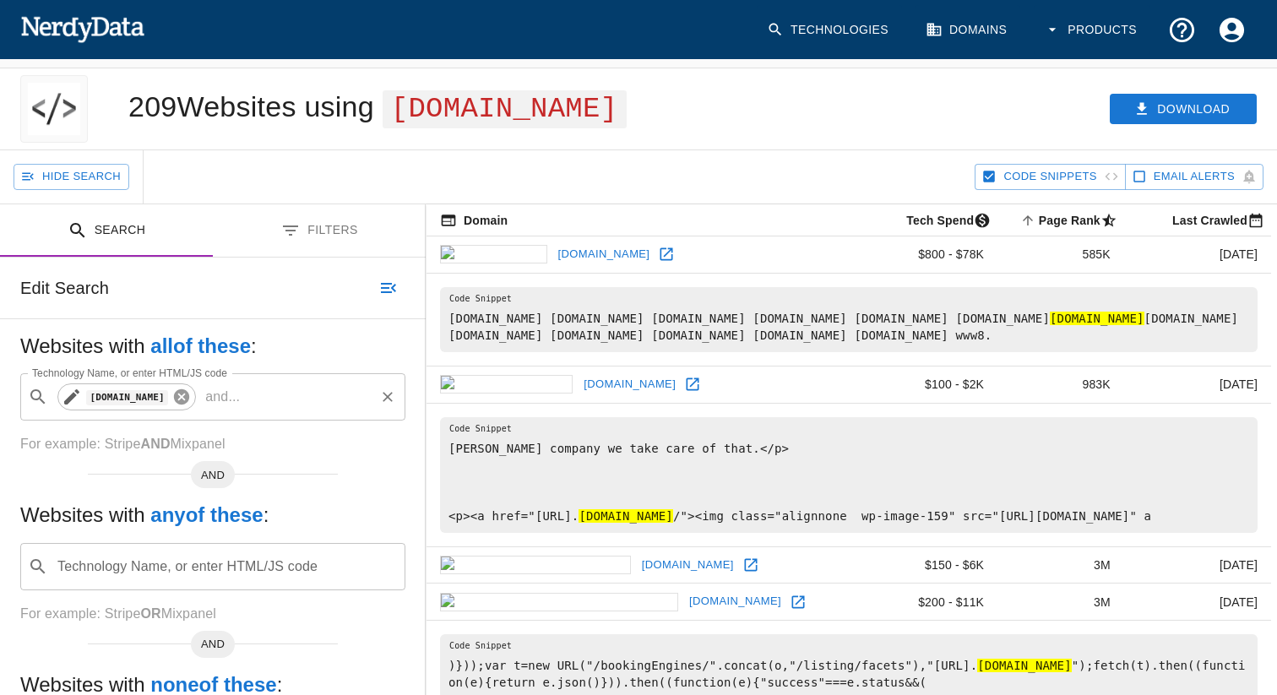
click at [174, 400] on icon at bounding box center [181, 396] width 15 height 15
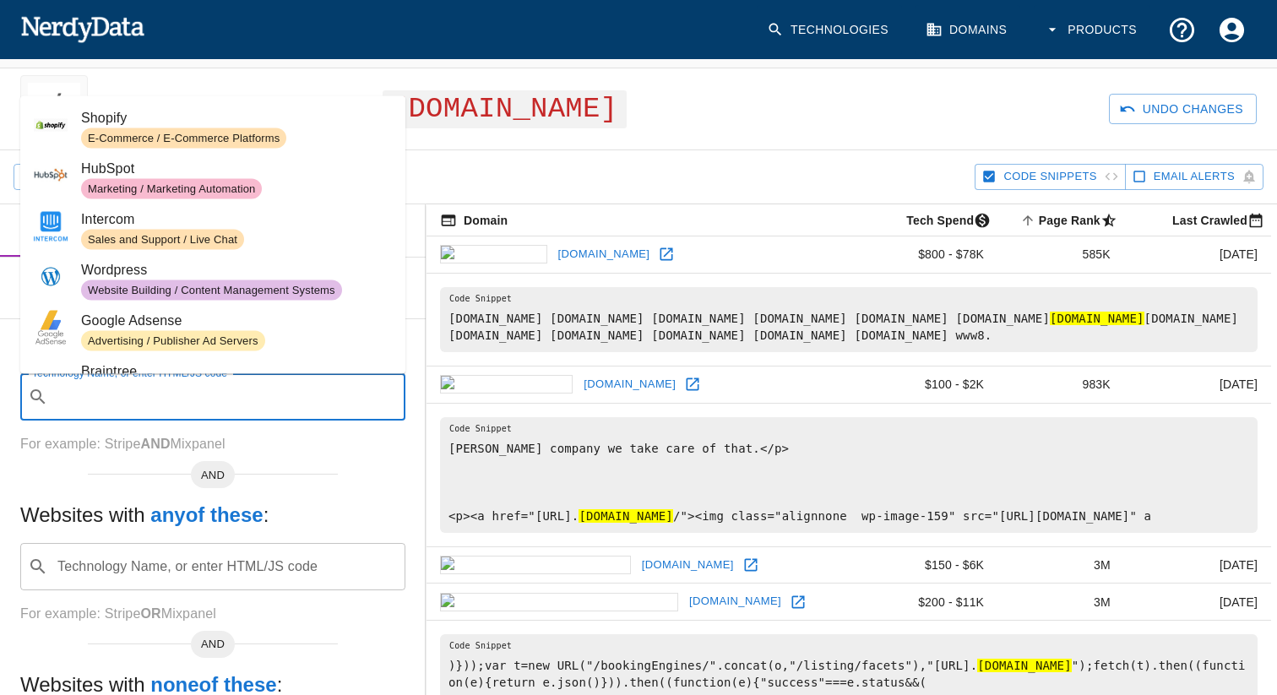
click at [142, 400] on input "Technology Name, or enter HTML/JS code" at bounding box center [226, 397] width 343 height 32
click at [166, 469] on div "AND" at bounding box center [213, 468] width 250 height 14
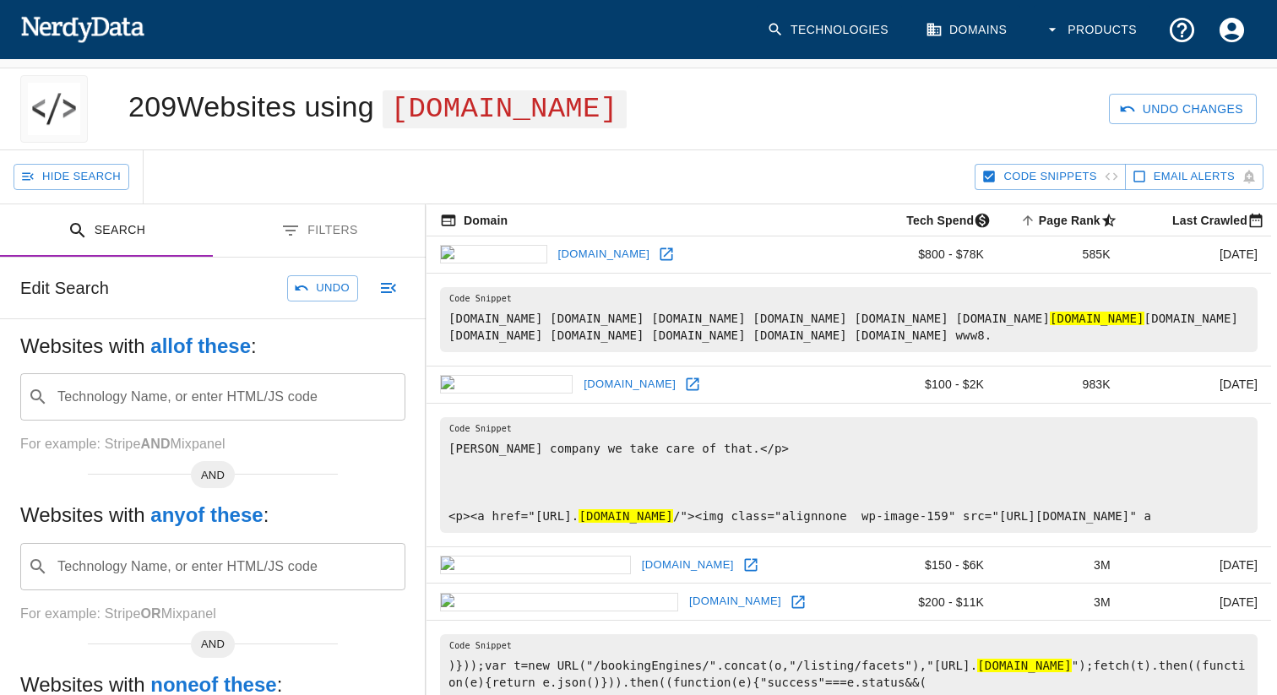
click at [178, 387] on input "Technology Name, or enter HTML/JS code" at bounding box center [226, 397] width 343 height 32
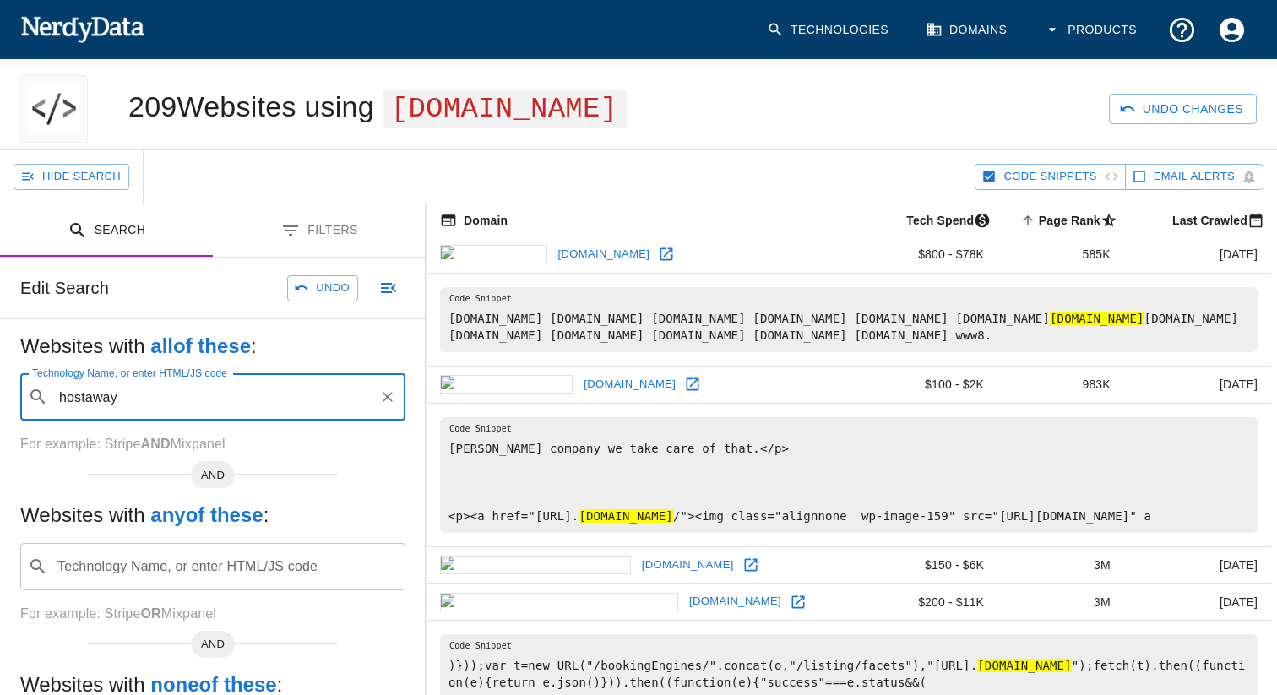
type input "hostaway"
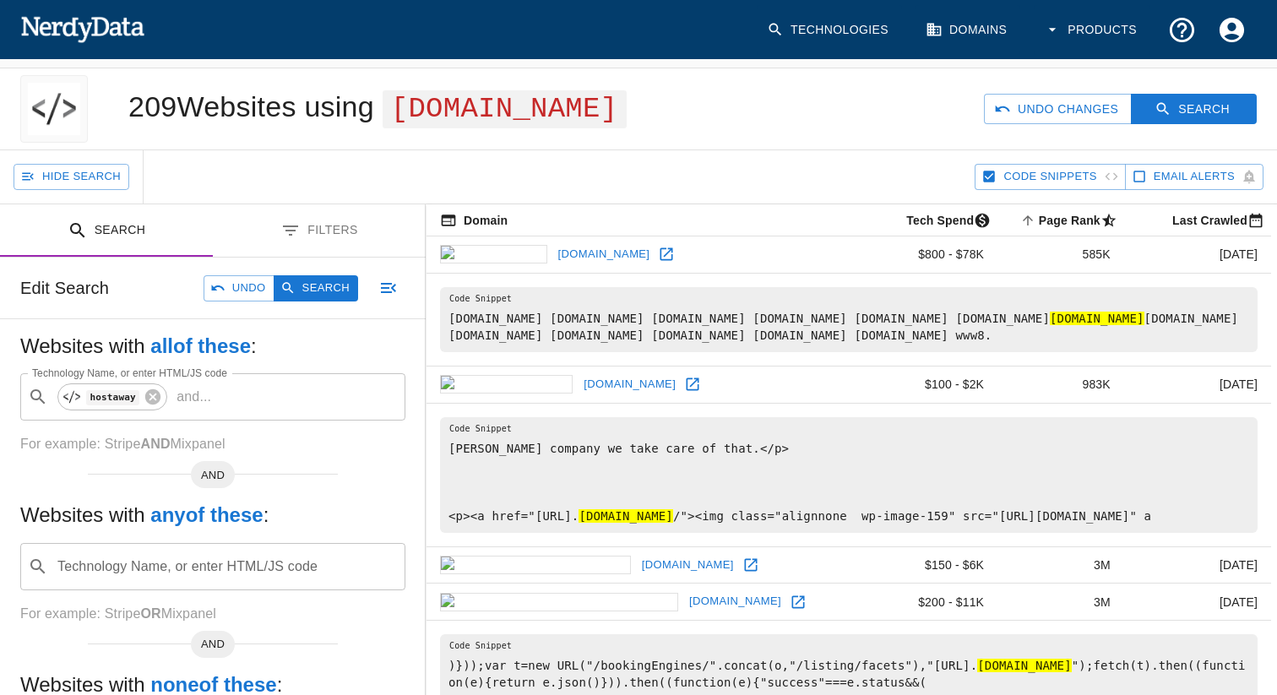
click at [547, 172] on div "Hide Search" at bounding box center [494, 176] width 961 height 53
click at [1194, 102] on button "Search" at bounding box center [1194, 109] width 126 height 31
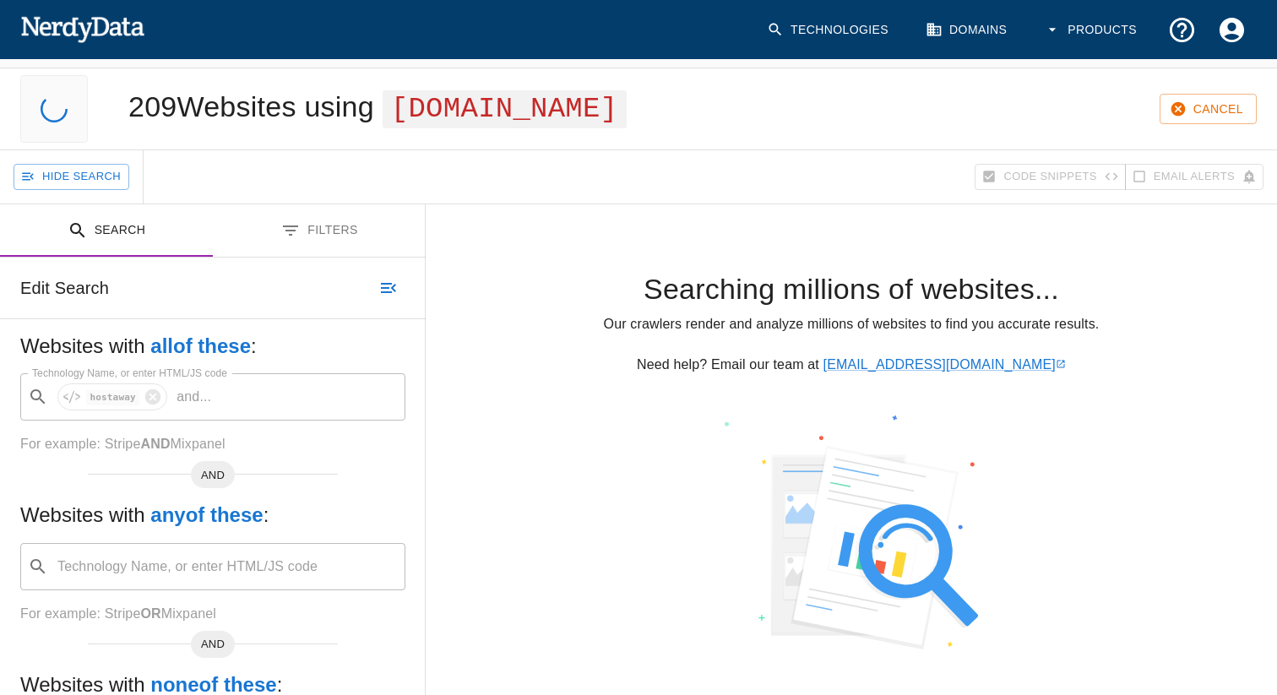
scroll to position [0, 0]
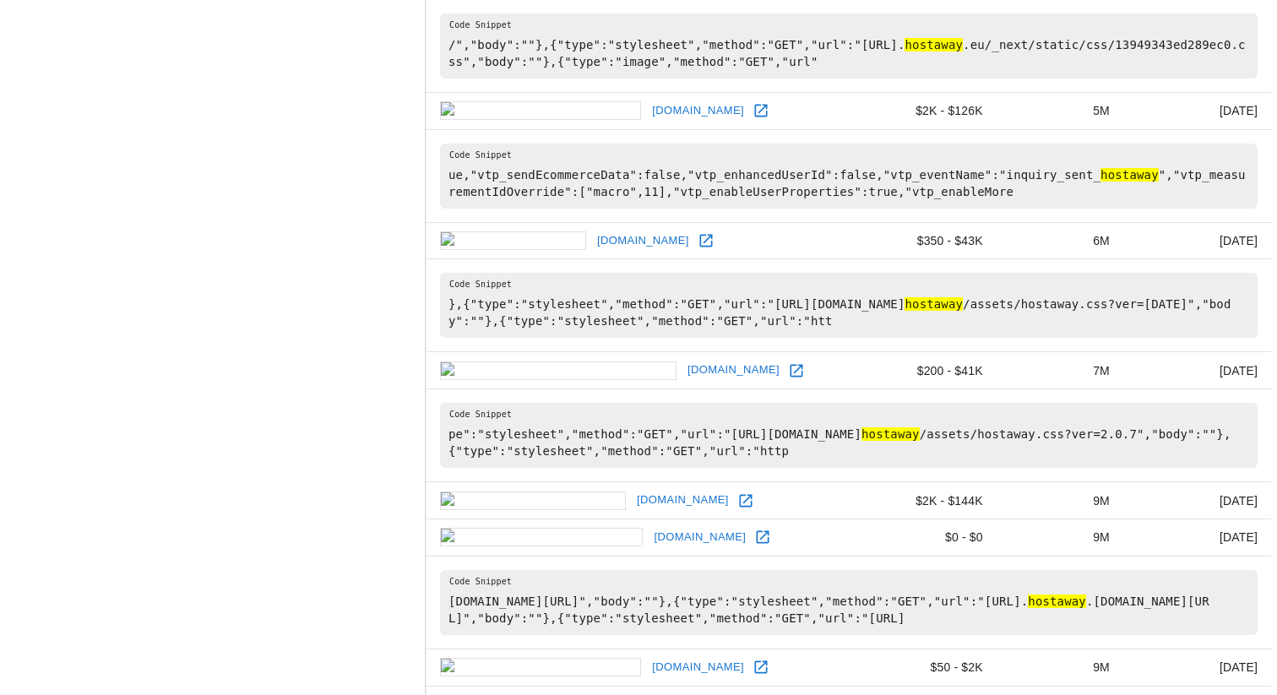
scroll to position [1745, 0]
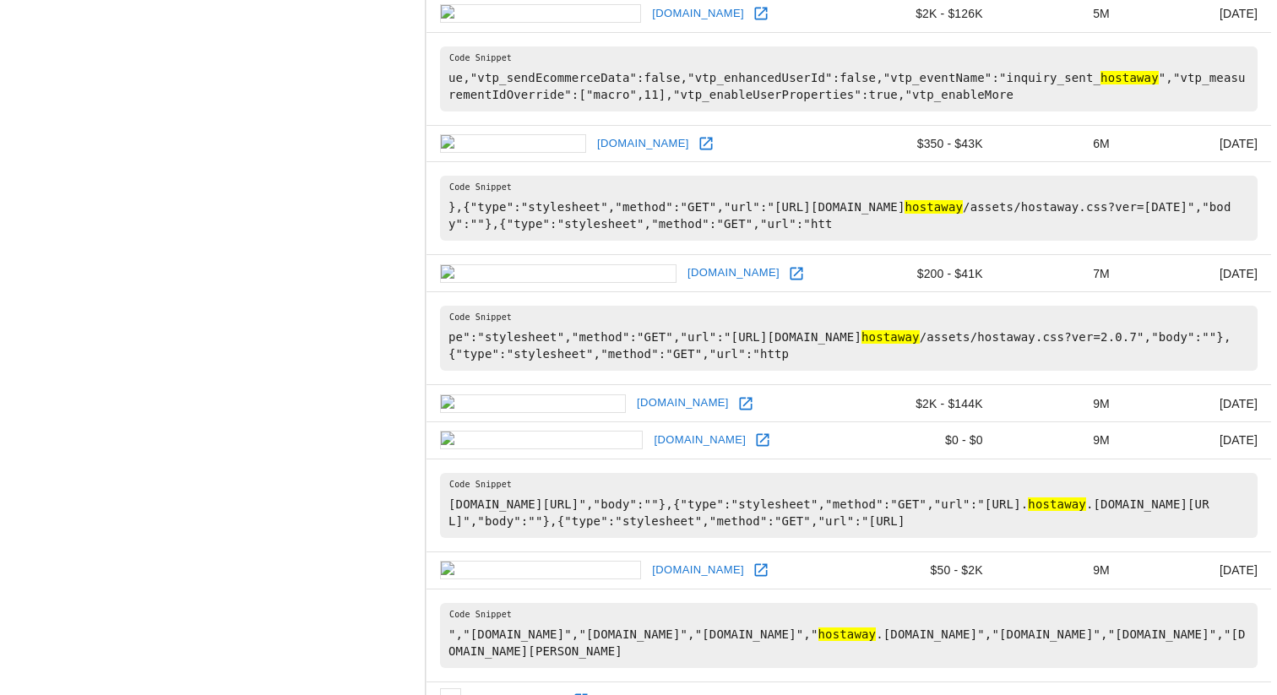
scroll to position [2551, 0]
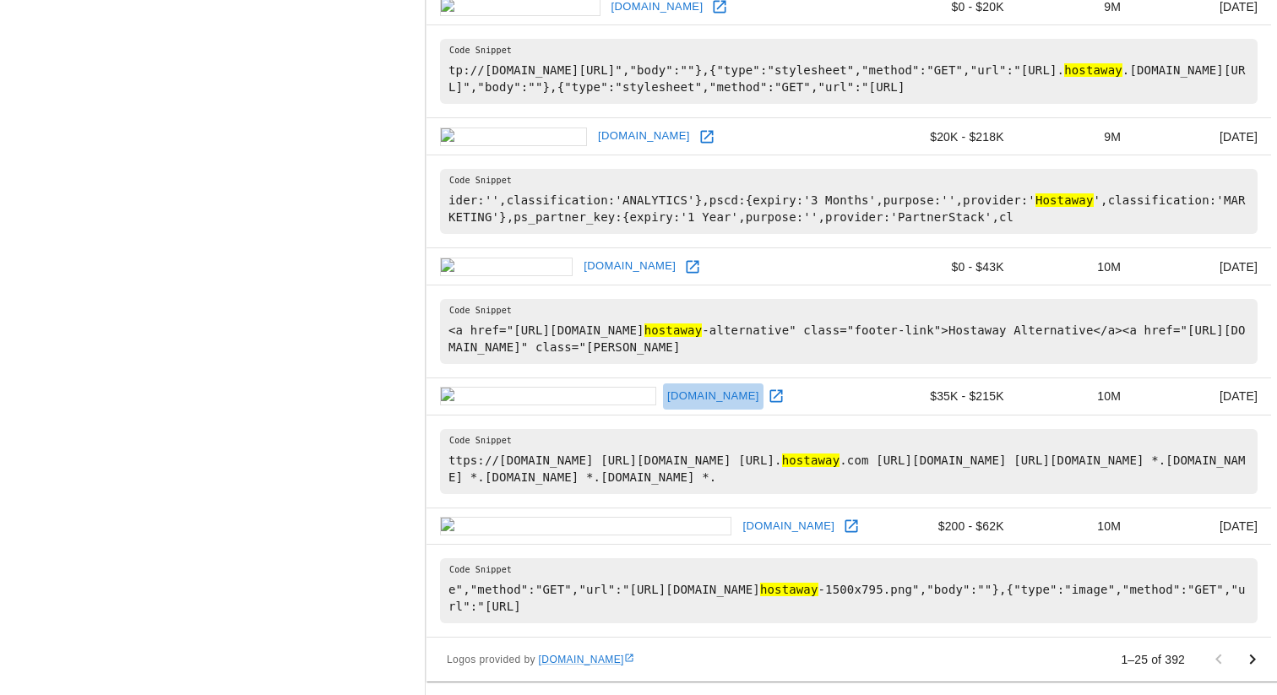
click at [663, 395] on link "nzsothebysrealty.com" at bounding box center [713, 397] width 101 height 26
click at [768, 398] on icon at bounding box center [776, 396] width 17 height 17
click at [1240, 652] on button "Go to next page" at bounding box center [1253, 660] width 34 height 34
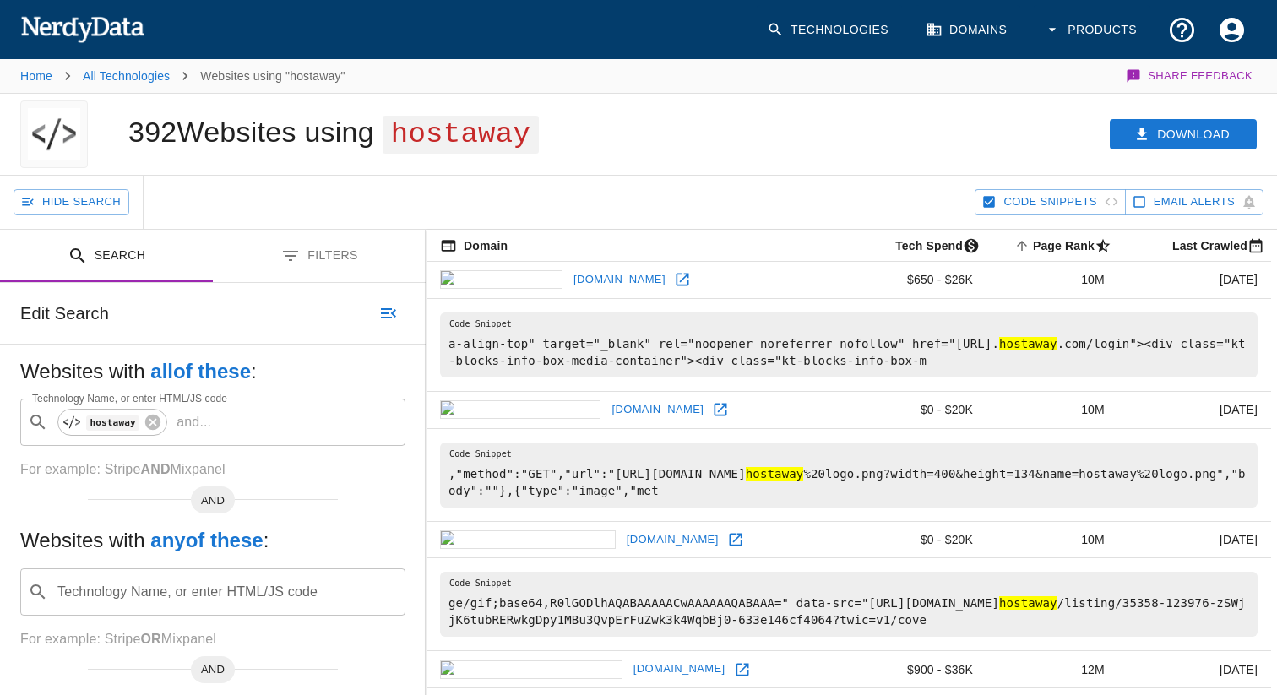
click at [596, 177] on div "Hide Search" at bounding box center [494, 202] width 961 height 53
click at [1180, 128] on button "Download" at bounding box center [1183, 134] width 147 height 31
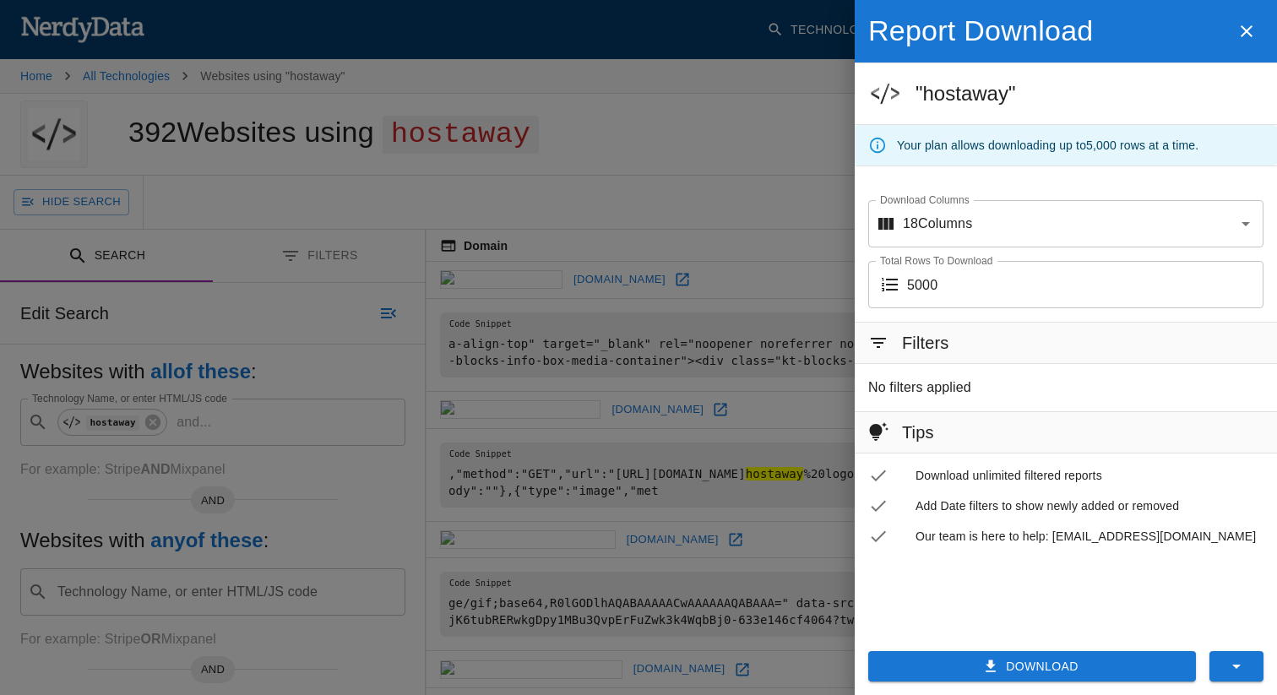
click at [1017, 657] on button "Download" at bounding box center [1033, 666] width 328 height 31
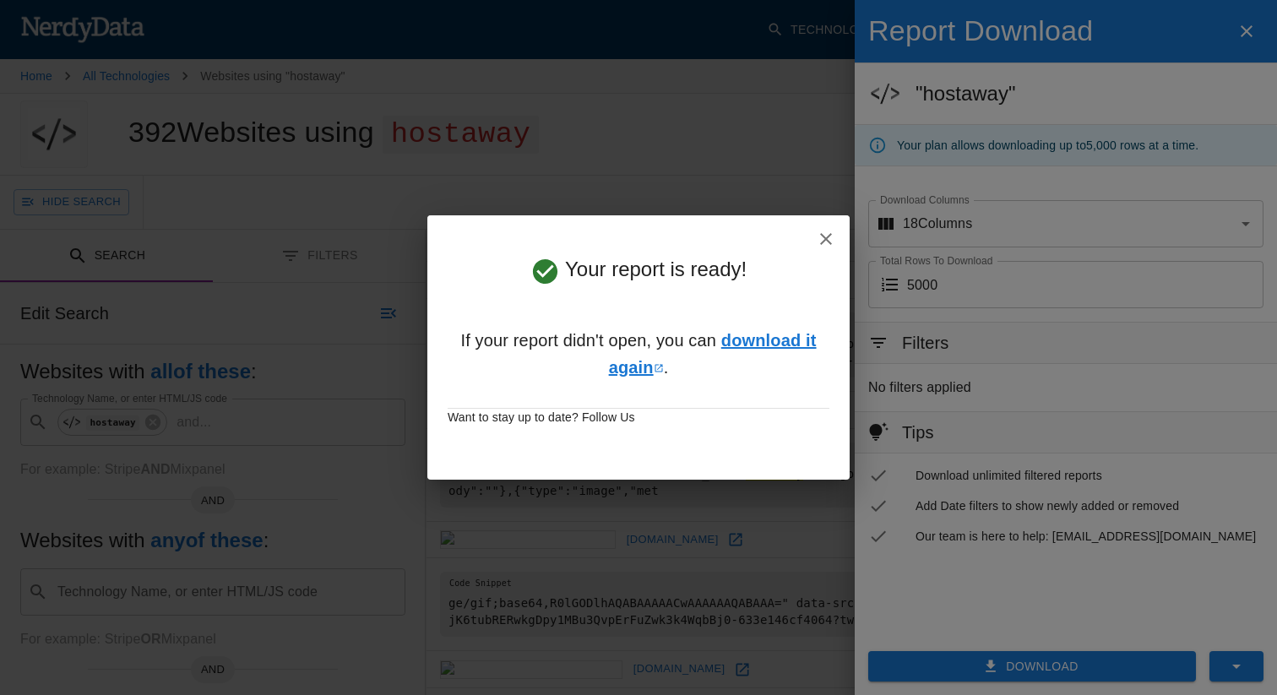
click at [768, 341] on link "download it again" at bounding box center [713, 354] width 208 height 46
click at [586, 80] on div "Your report is ready! If your report didn't open, you can download it again . W…" at bounding box center [638, 347] width 1277 height 695
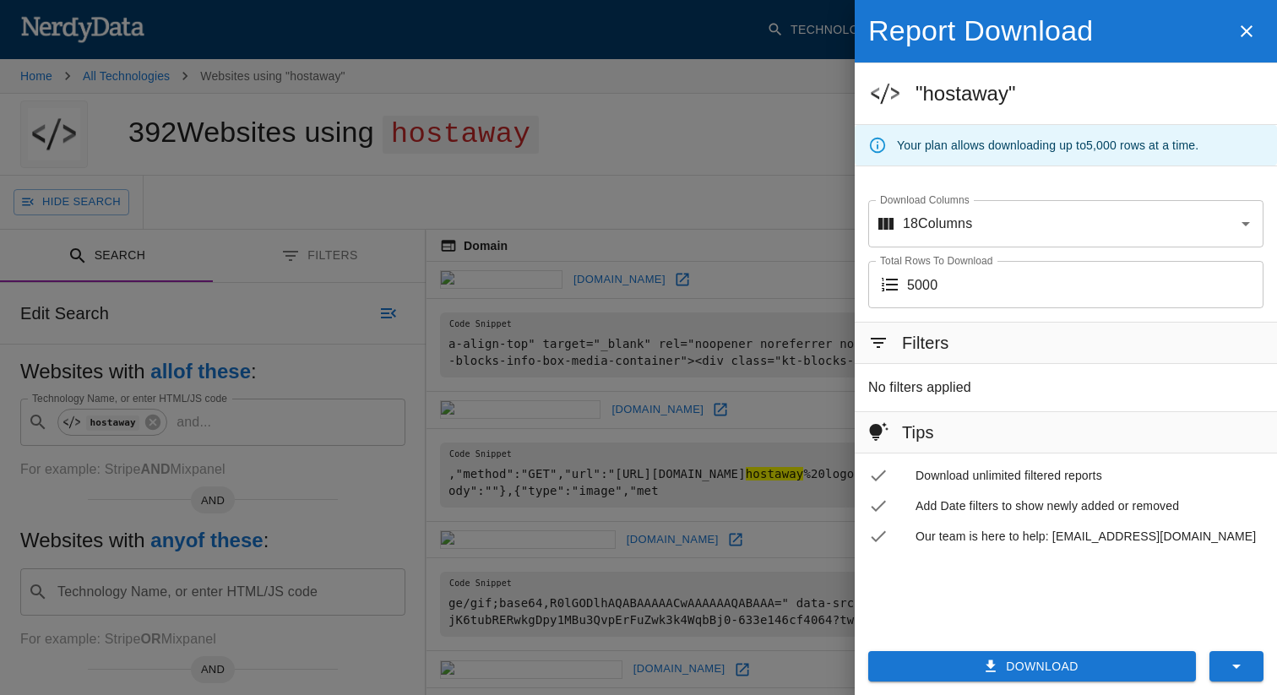
click at [373, 191] on div at bounding box center [638, 347] width 1277 height 695
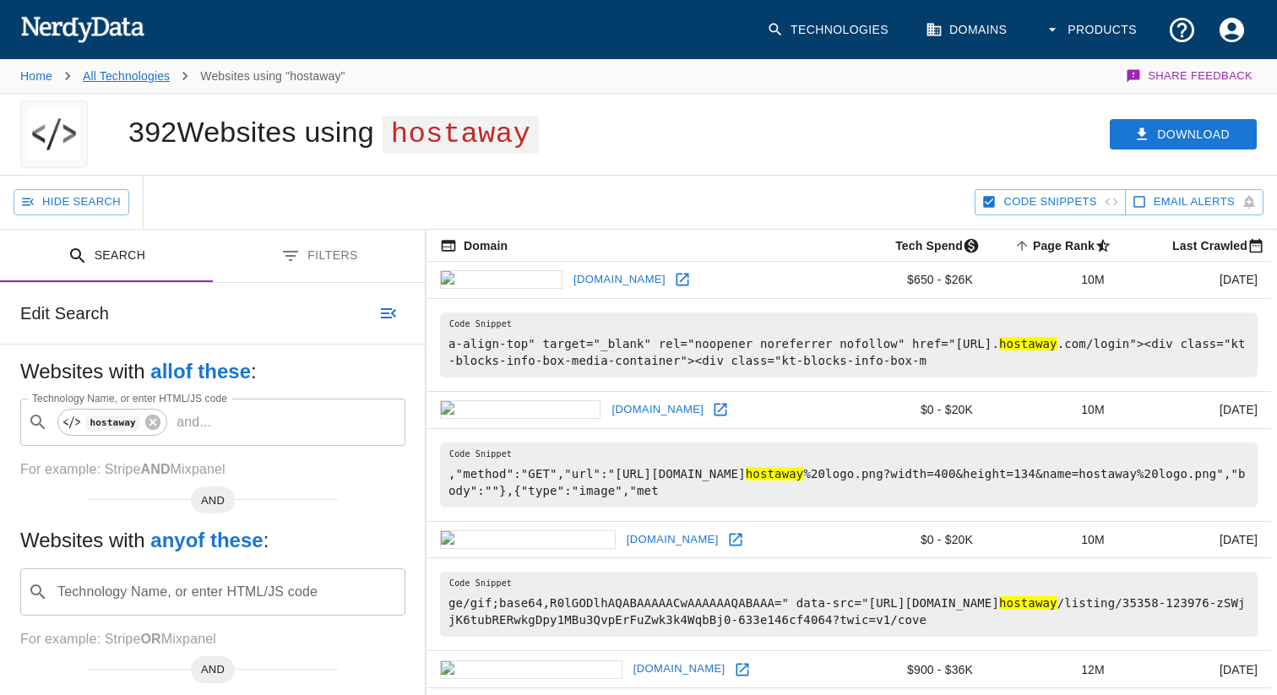
click at [139, 74] on link "All Technologies" at bounding box center [126, 76] width 87 height 14
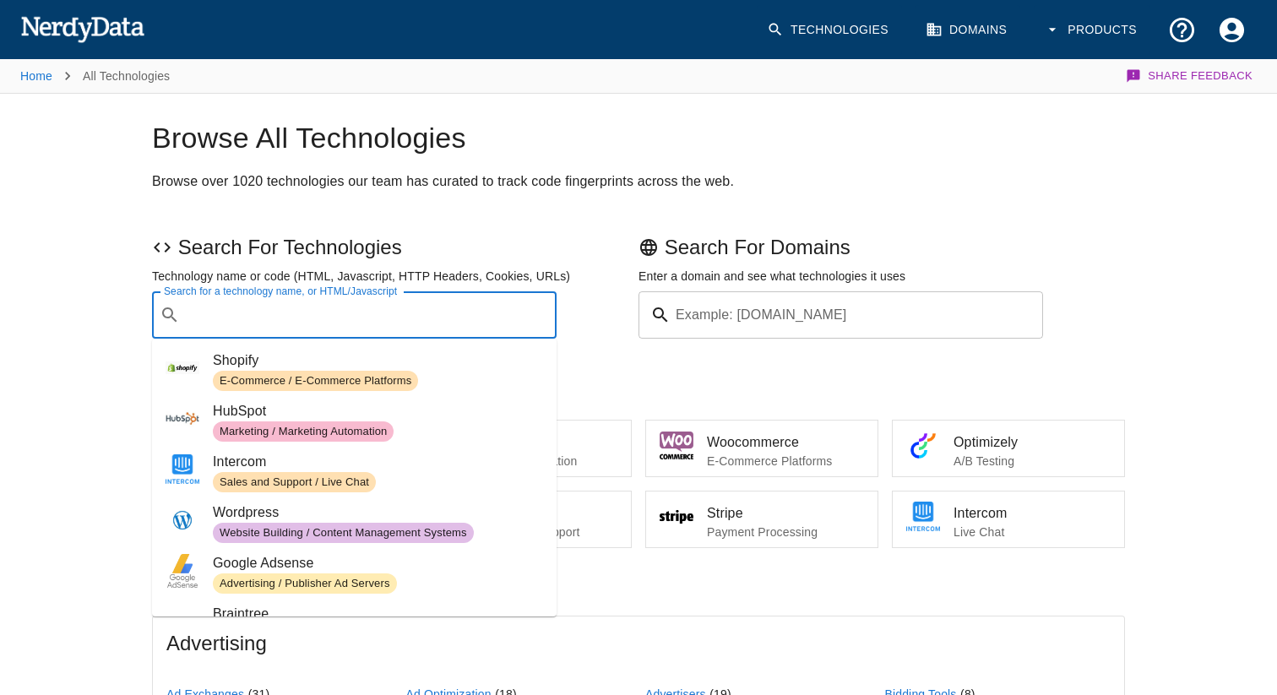
click at [260, 330] on input "Search for a technology name, or HTML/Javascript" at bounding box center [368, 315] width 362 height 32
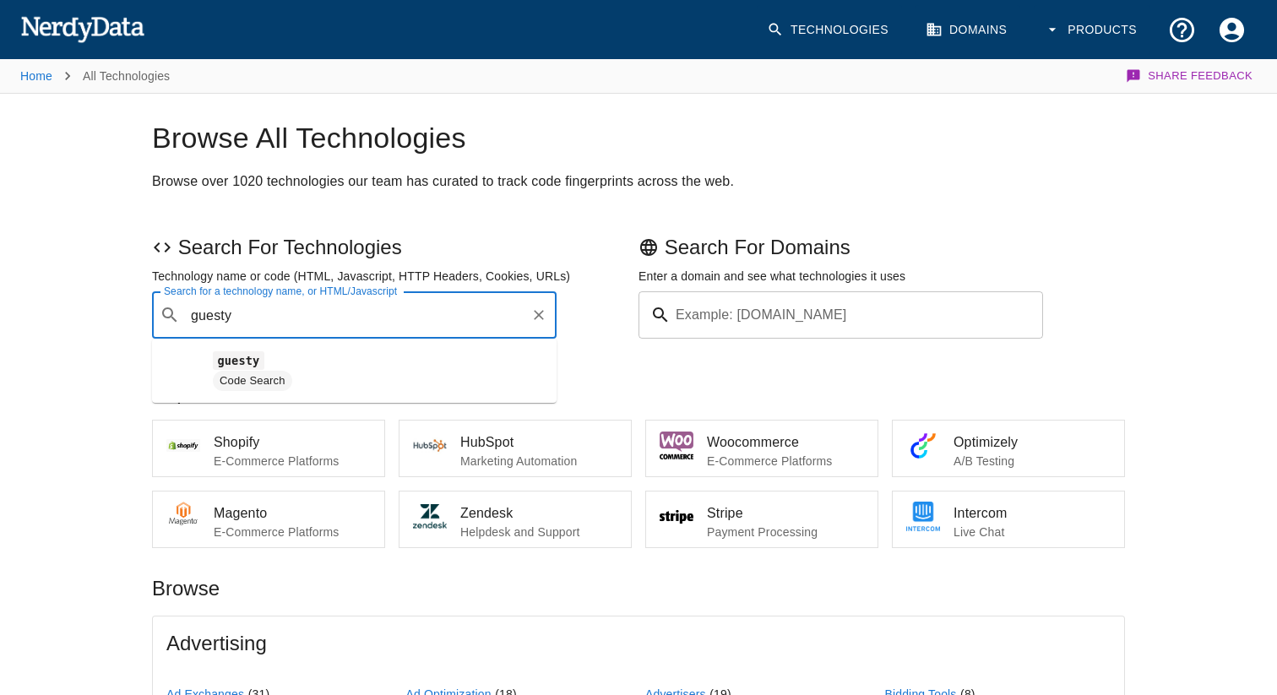
type input "guesty"
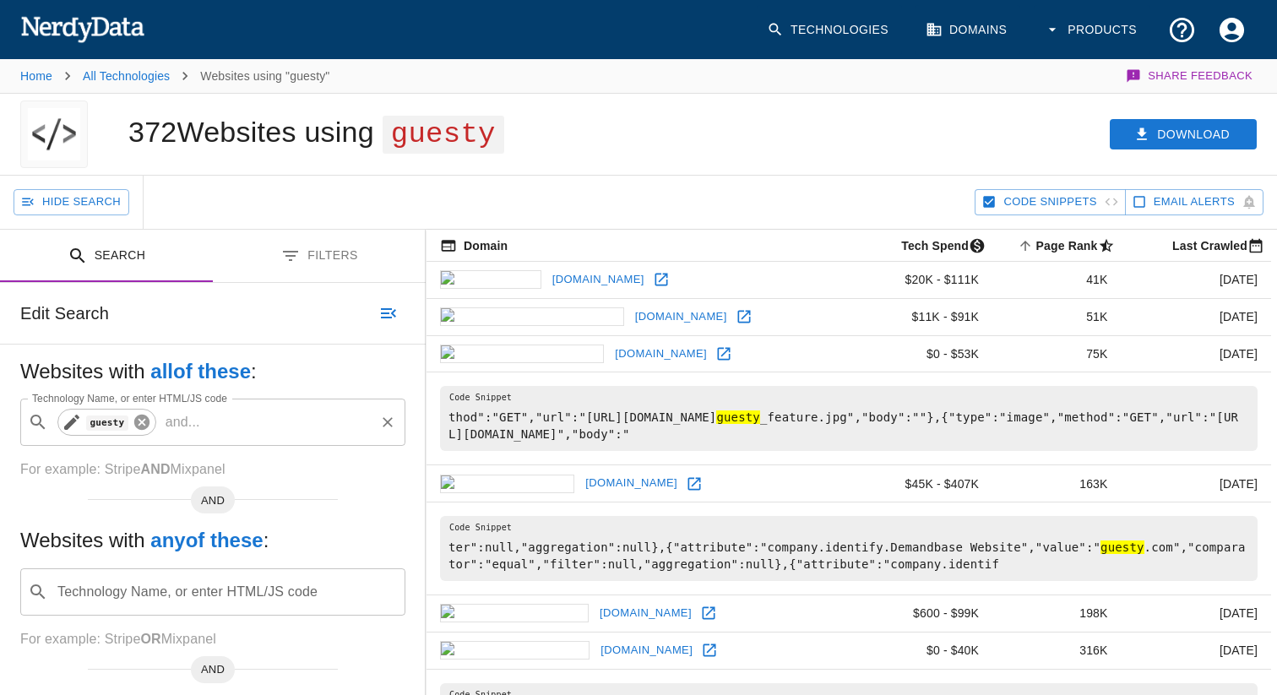
click at [146, 418] on icon at bounding box center [140, 422] width 15 height 15
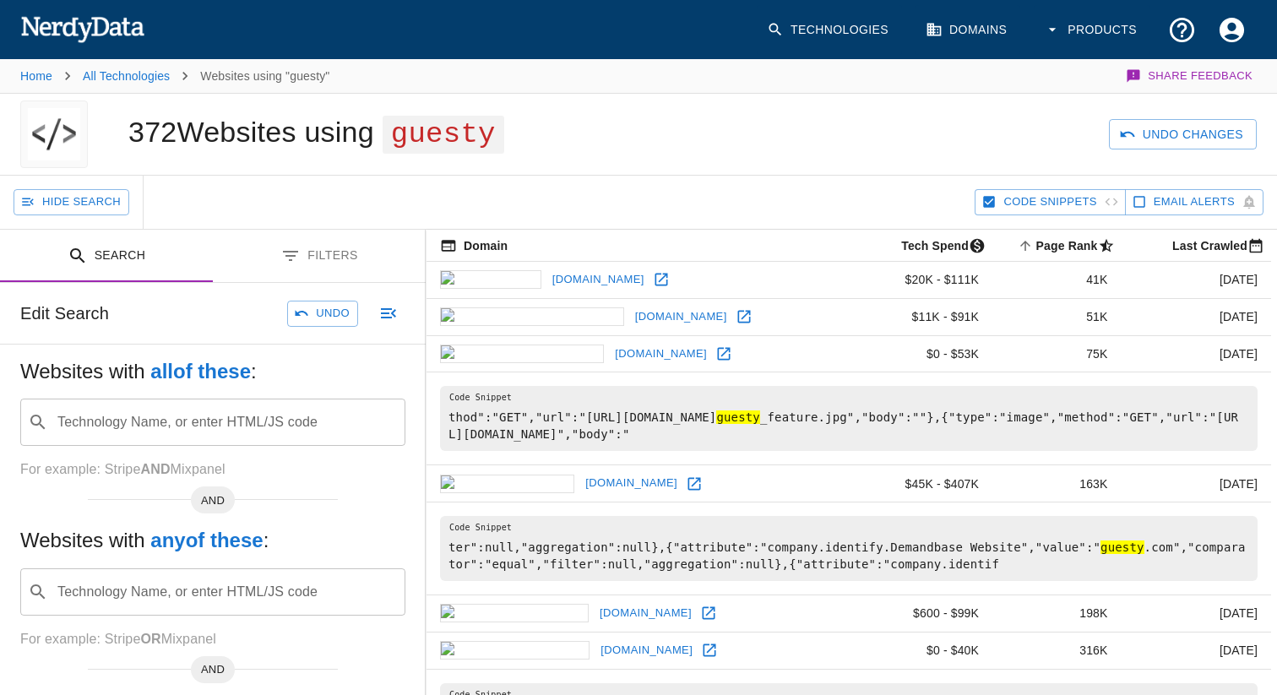
click at [146, 418] on input "Technology Name, or enter HTML/JS code" at bounding box center [226, 422] width 343 height 32
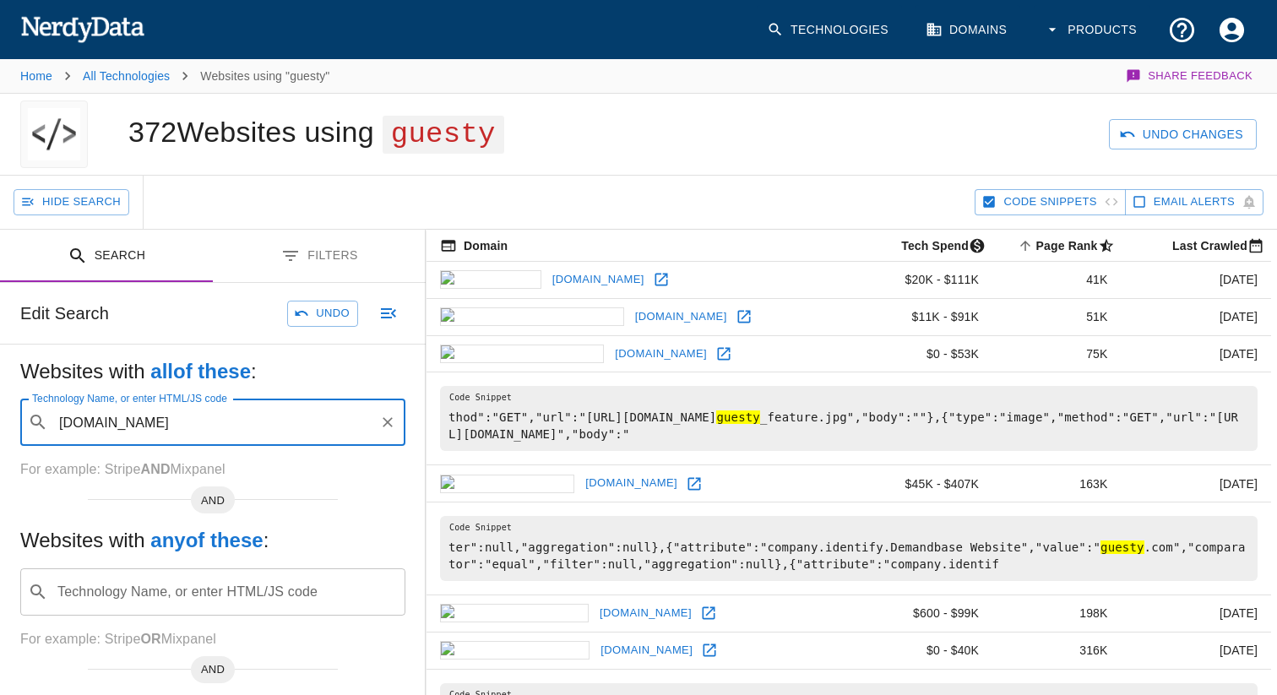
type input "guesty.com"
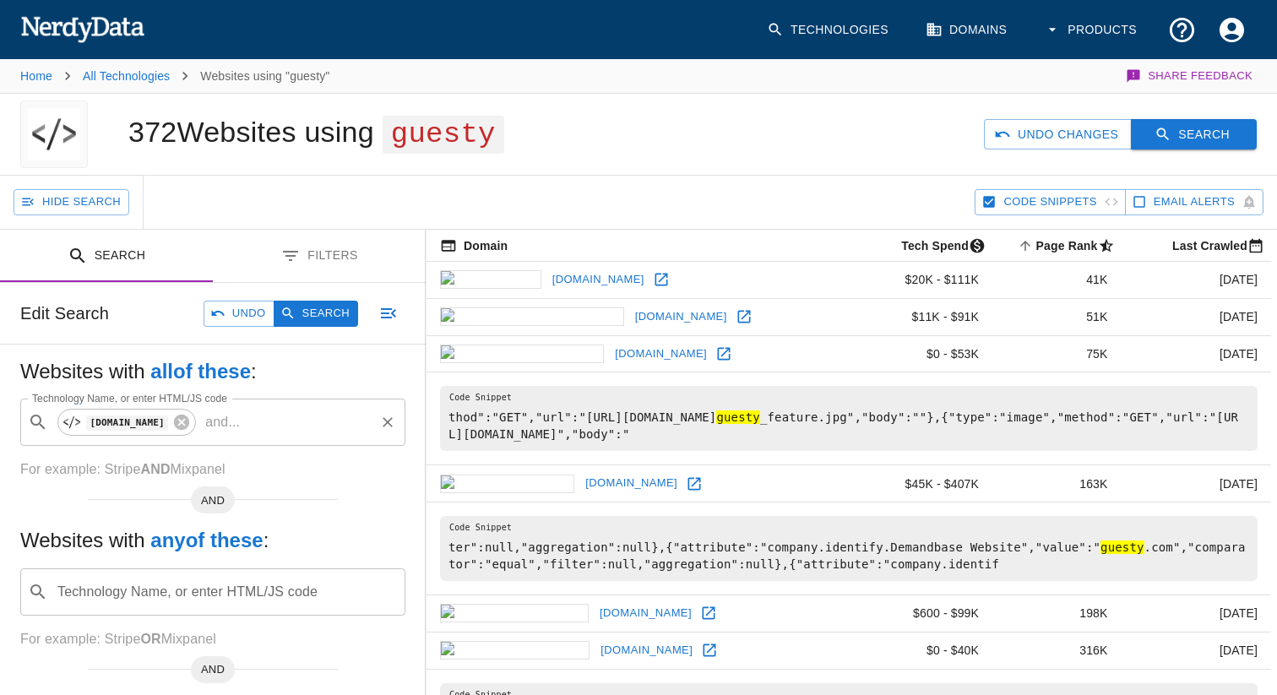
click at [1172, 131] on button "Search" at bounding box center [1194, 134] width 126 height 31
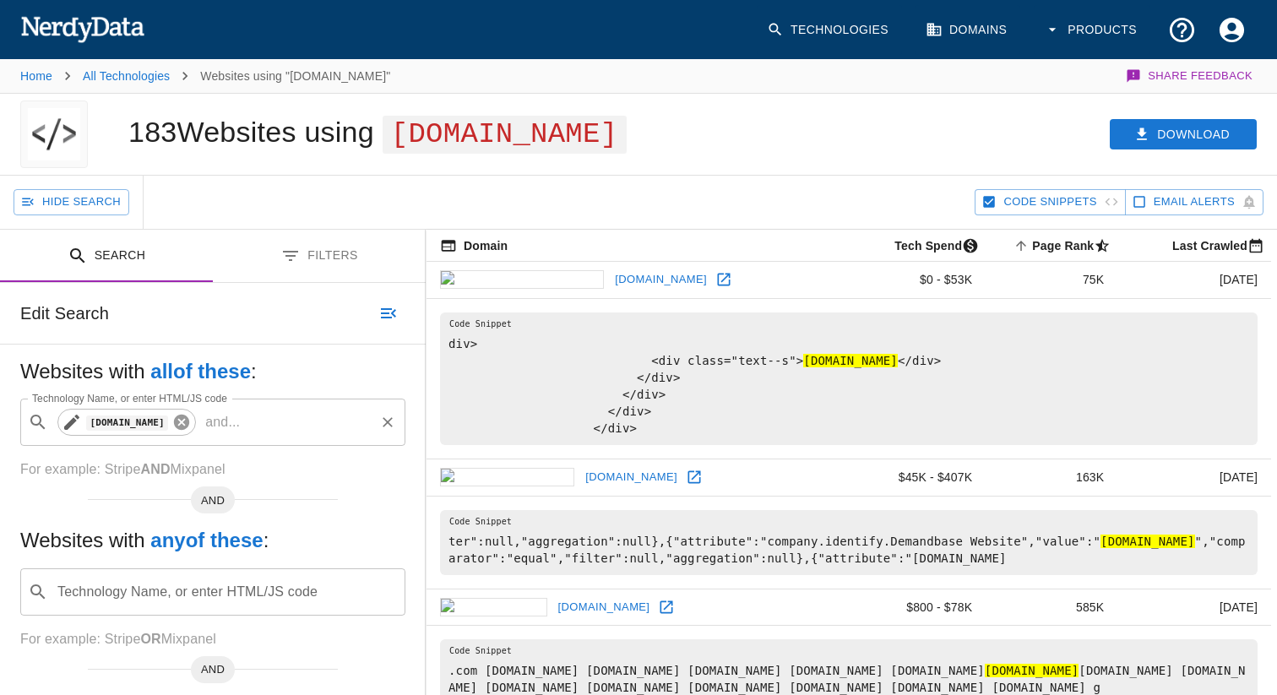
click at [174, 423] on icon at bounding box center [181, 422] width 15 height 15
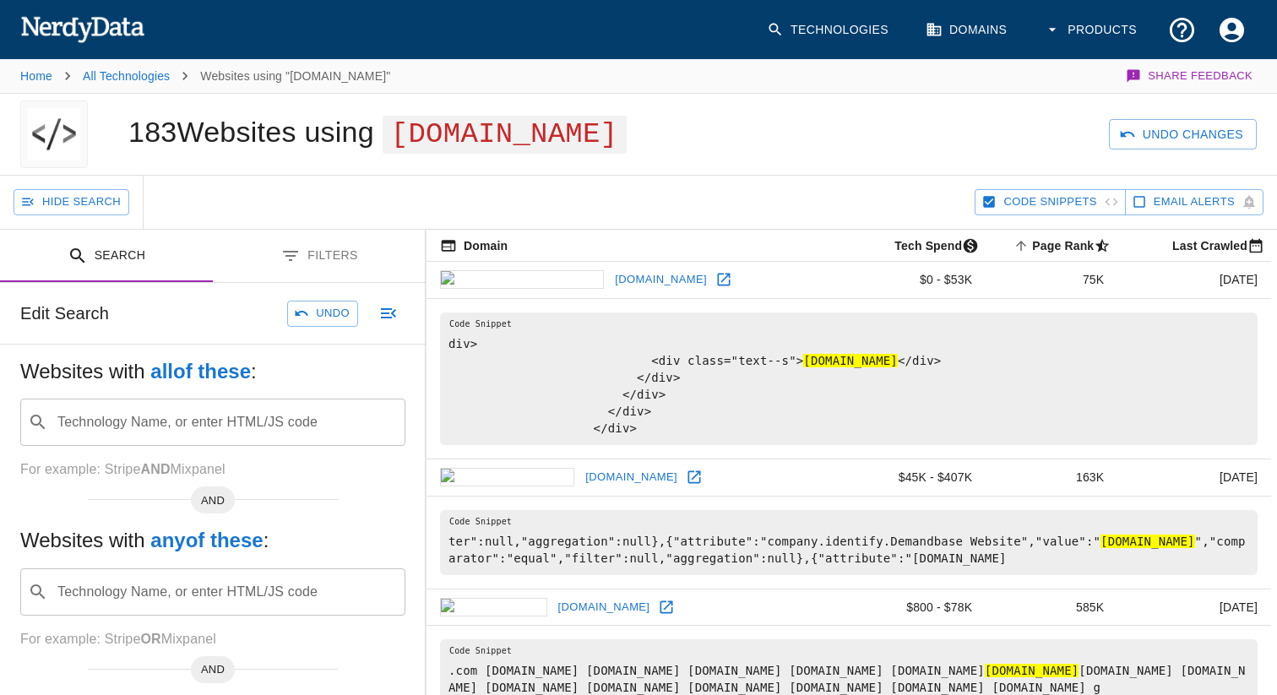
click at [162, 423] on input "Technology Name, or enter HTML/JS code" at bounding box center [226, 422] width 343 height 32
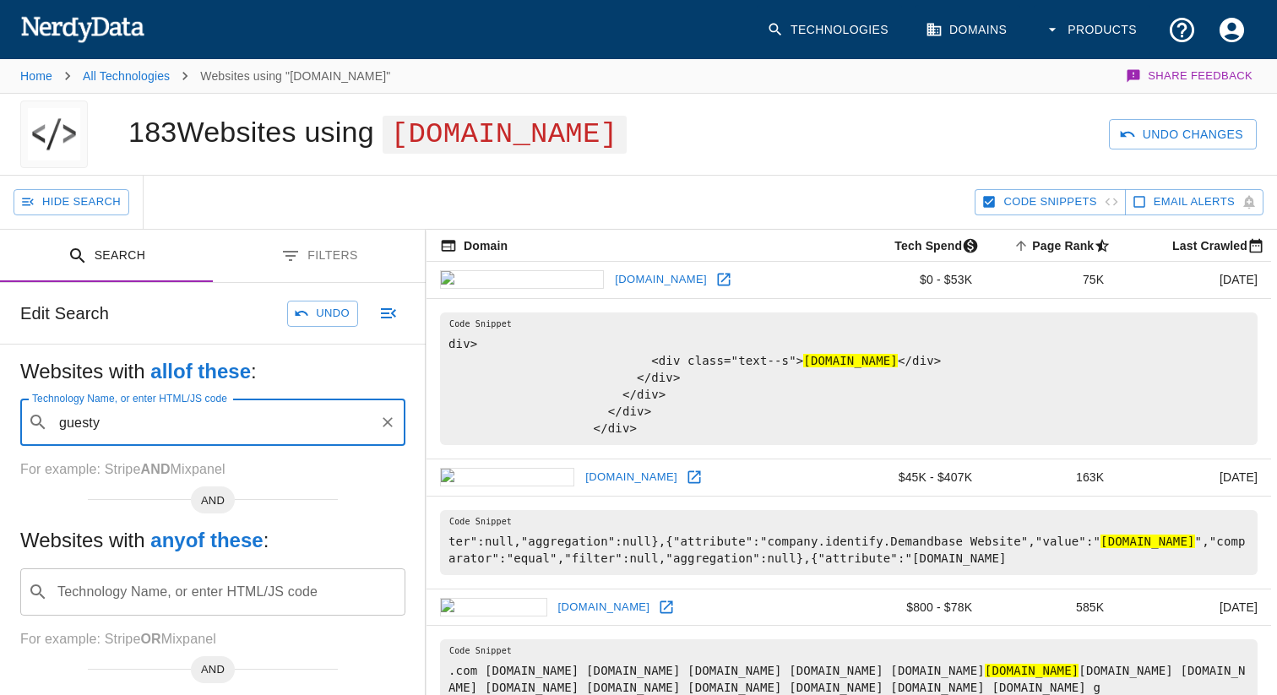
type input "guesty"
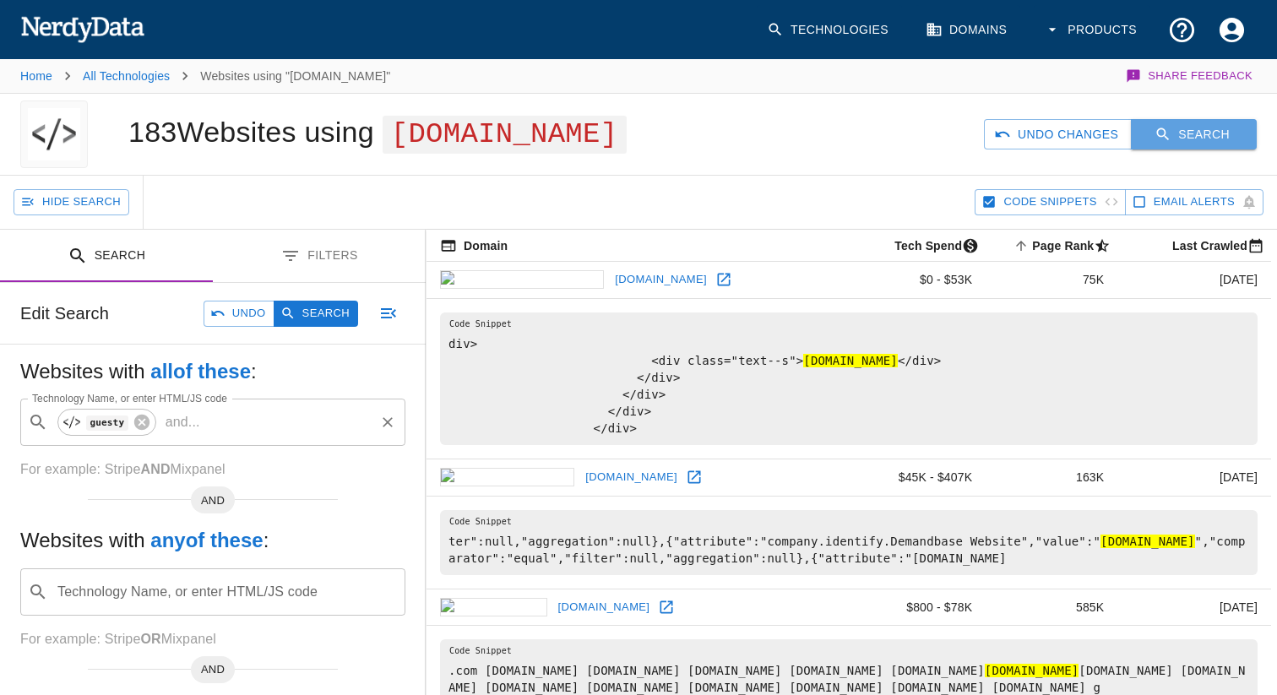
click at [1209, 121] on button "Search" at bounding box center [1194, 134] width 126 height 31
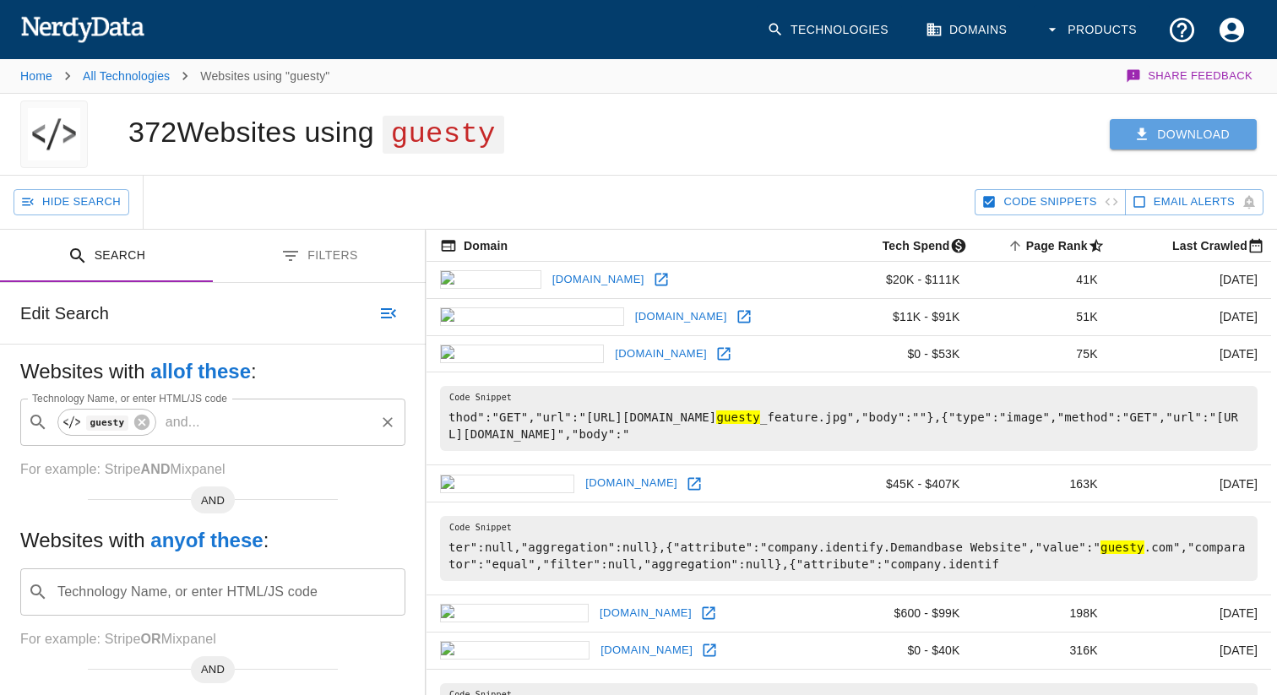
click at [1171, 122] on button "Download" at bounding box center [1183, 134] width 147 height 31
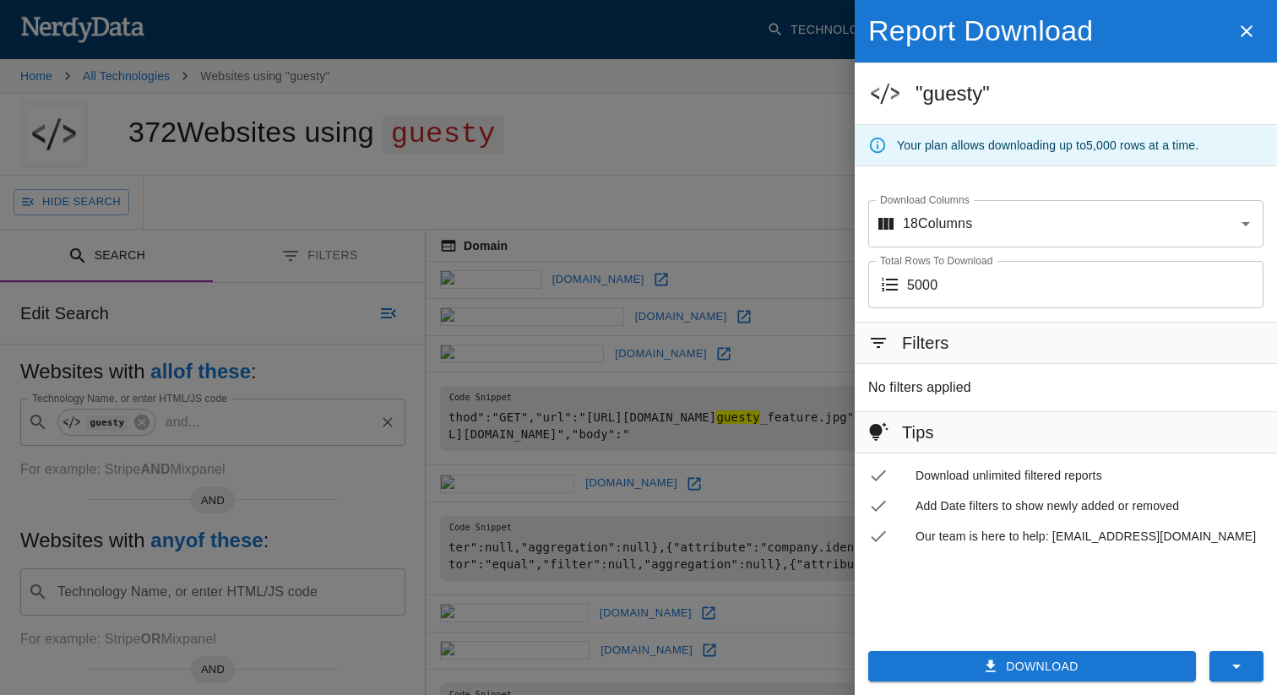
click at [968, 670] on button "Download" at bounding box center [1033, 666] width 328 height 31
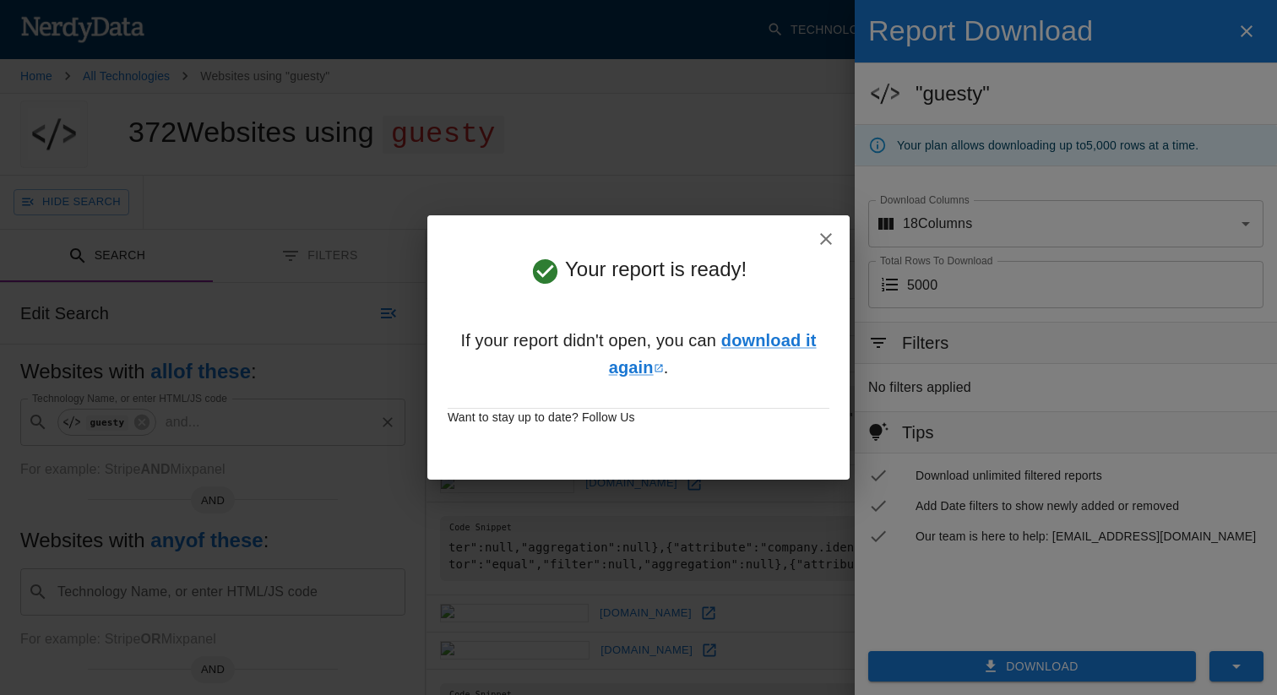
click at [750, 323] on h6 "If your report didn't open, you can download it again ." at bounding box center [639, 354] width 382 height 108
click at [750, 338] on link "download it again" at bounding box center [713, 354] width 208 height 46
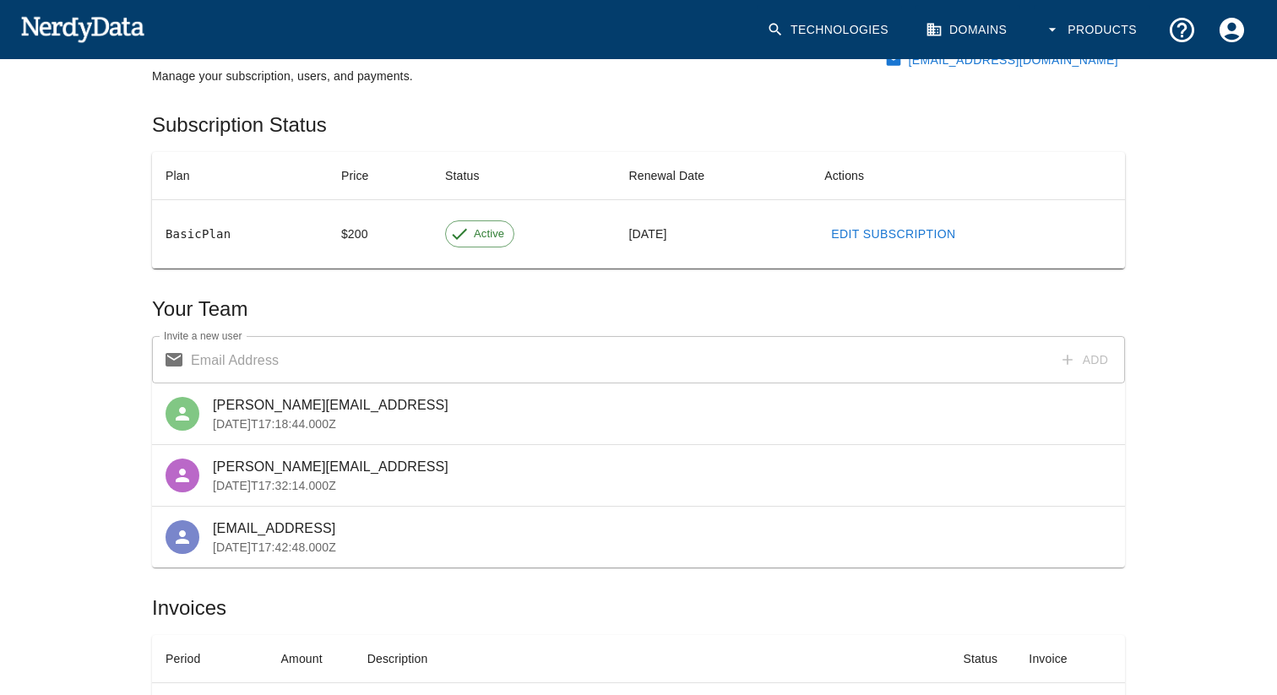
scroll to position [41, 0]
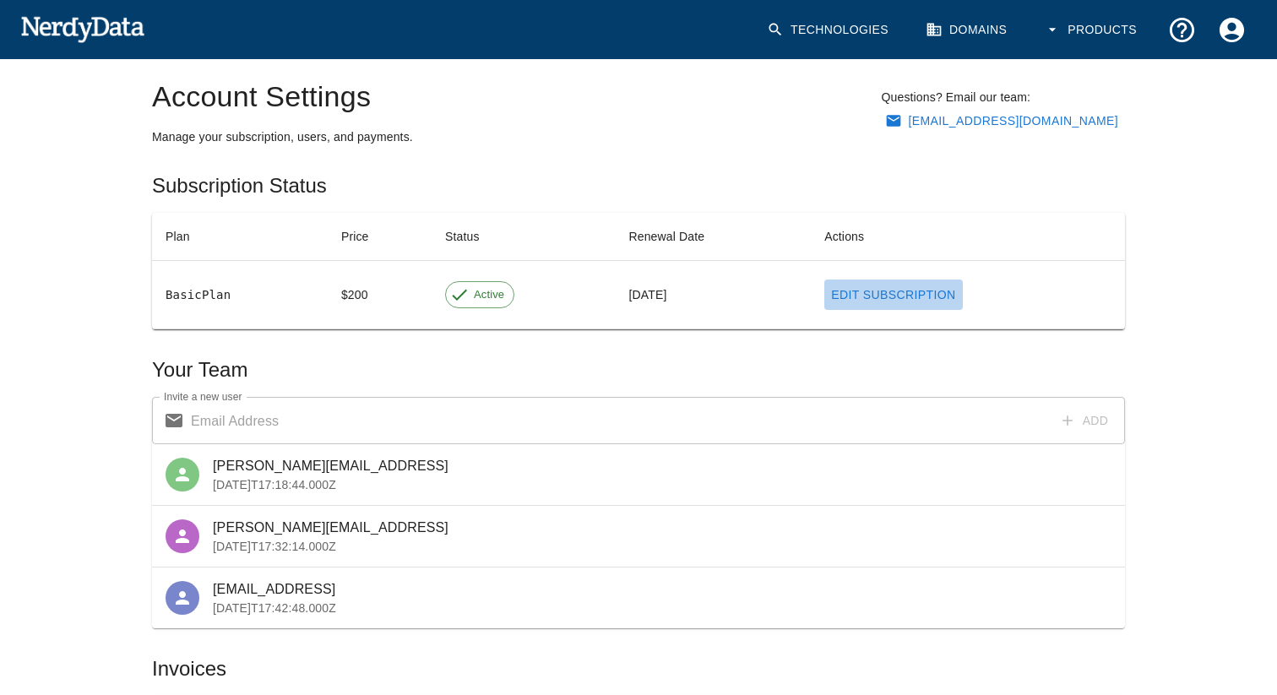
click at [869, 290] on link "Edit Subscription" at bounding box center [894, 295] width 138 height 31
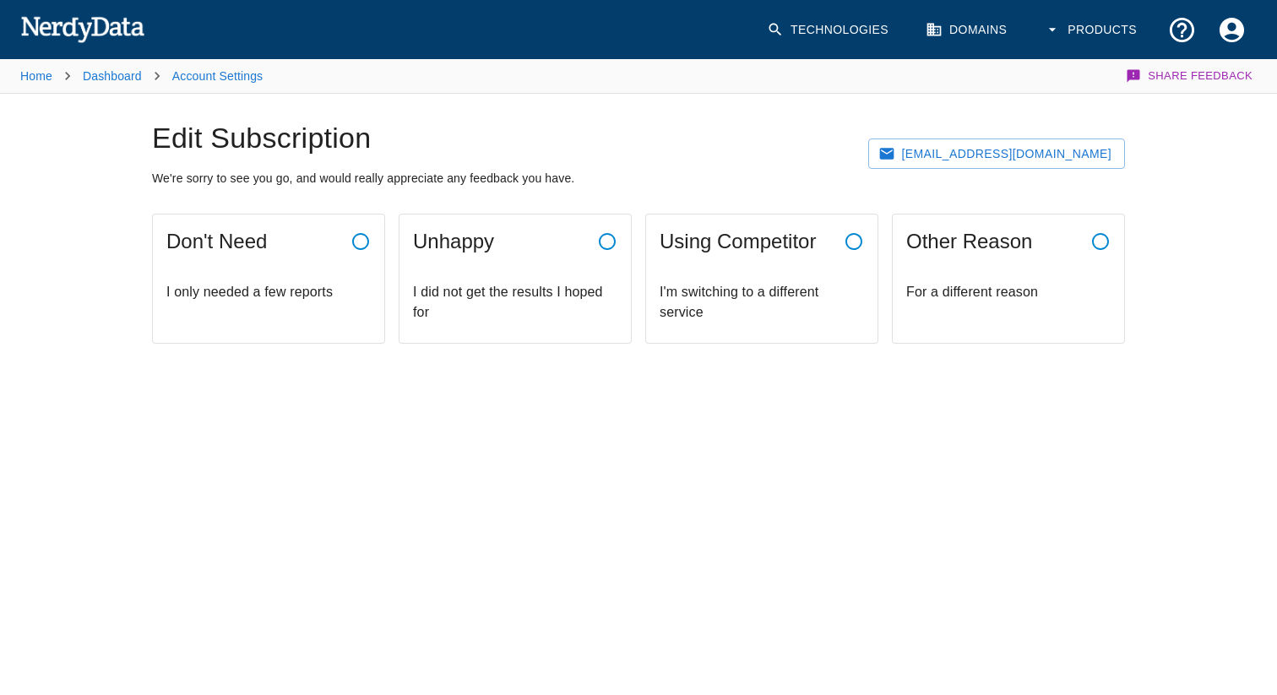
click at [1005, 306] on div "For a different reason" at bounding box center [1008, 296] width 231 height 54
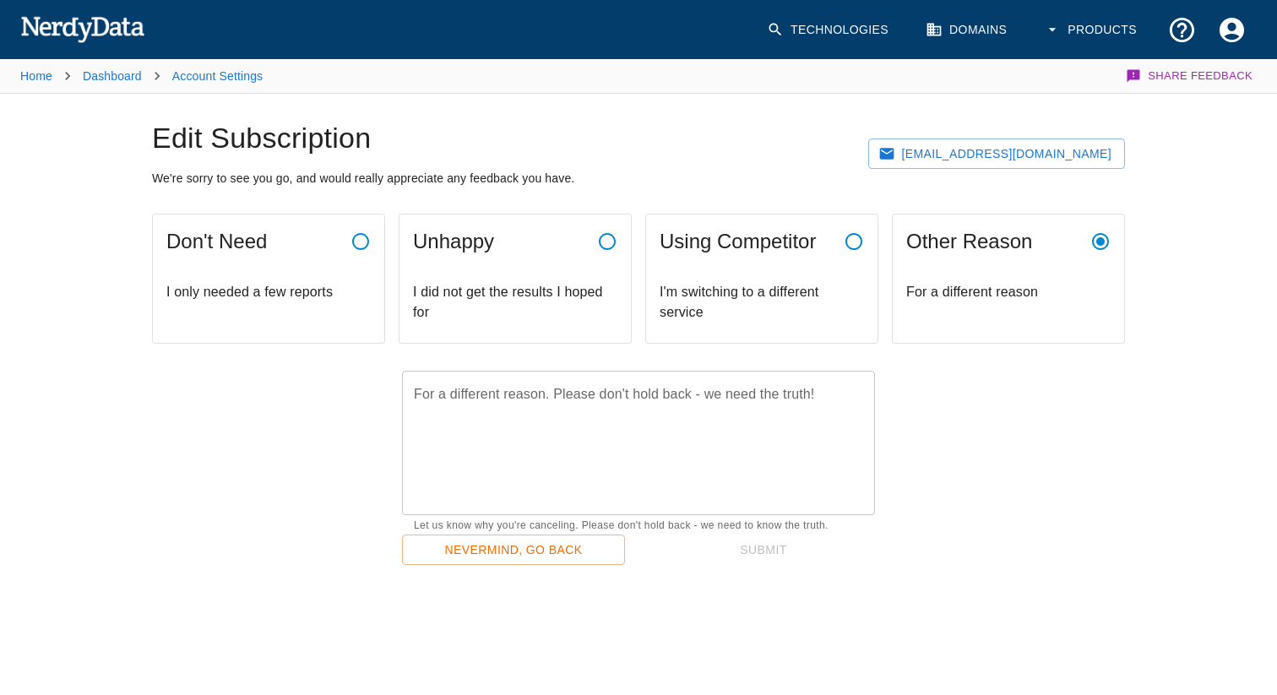
click at [301, 274] on div "I only needed a few reports" at bounding box center [268, 296] width 231 height 54
click at [629, 468] on textarea "I only needed a few reports, because:" at bounding box center [638, 443] width 449 height 117
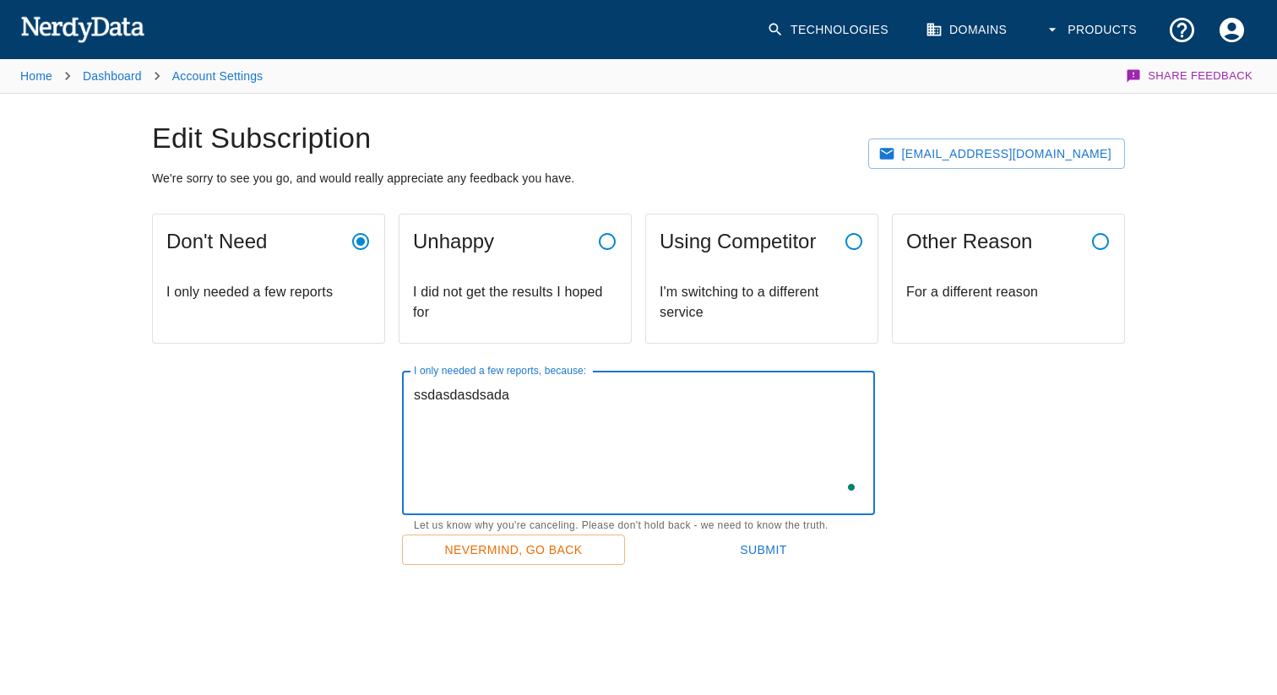
type textarea "ssdasdasdsada"
click at [685, 542] on button "Submit" at bounding box center [763, 550] width 223 height 31
